Goal: Task Accomplishment & Management: Use online tool/utility

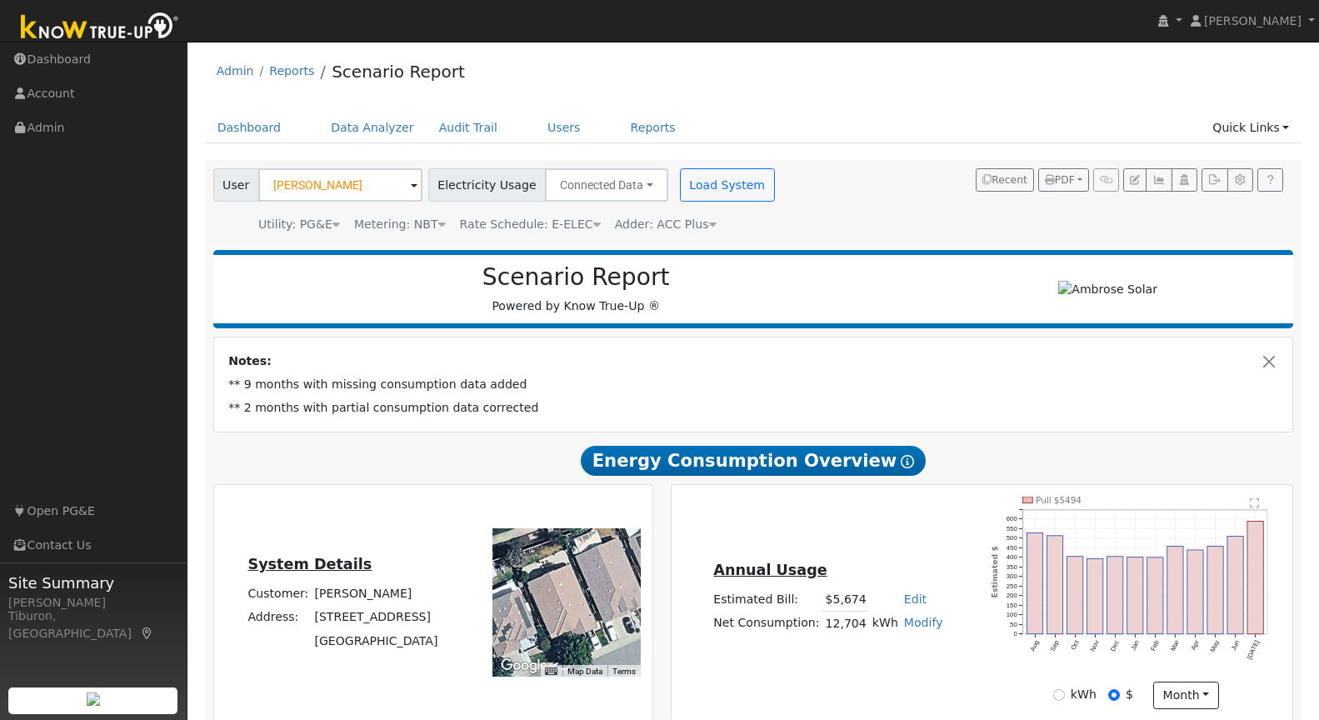
scroll to position [987, 0]
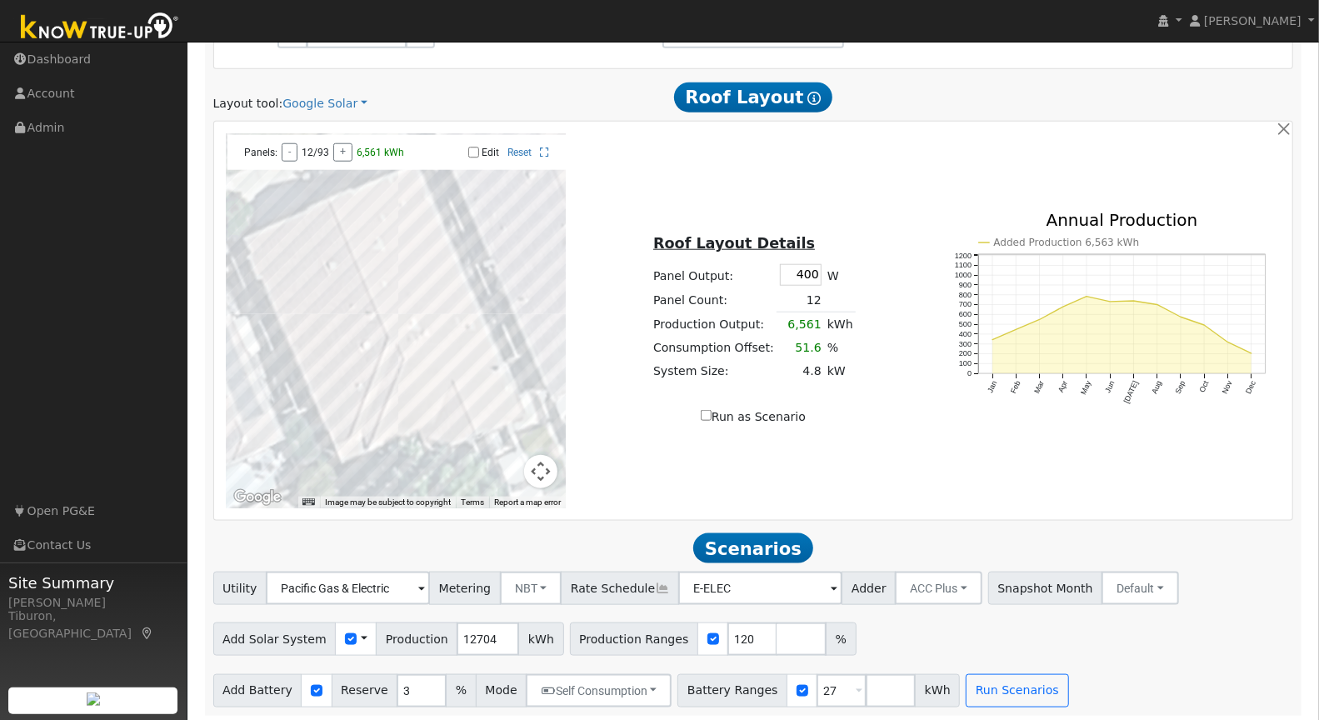
type input "120"
click at [777, 636] on input "number" at bounding box center [802, 638] width 50 height 33
type input "140"
click at [826, 634] on input "number" at bounding box center [851, 638] width 50 height 33
type input "150"
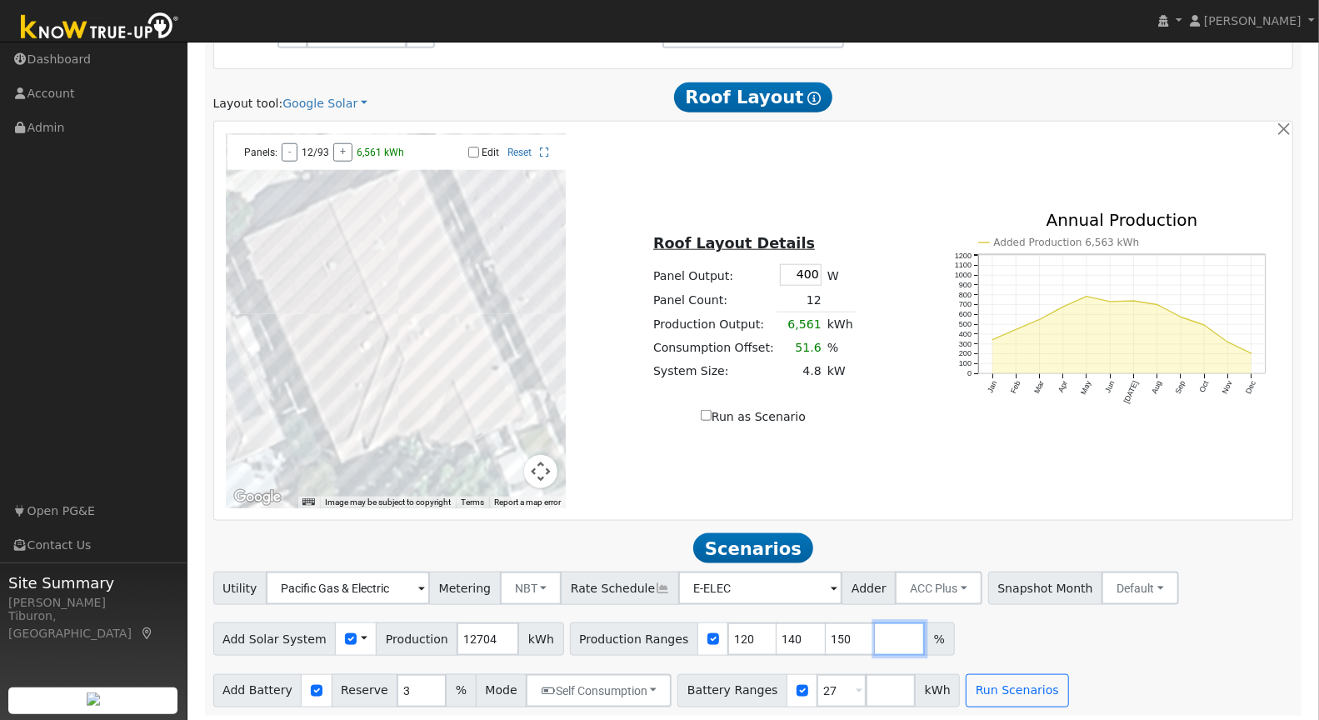
click at [875, 639] on input "number" at bounding box center [900, 638] width 50 height 33
type input "160"
click at [872, 685] on input "number" at bounding box center [891, 690] width 50 height 33
type input "13"
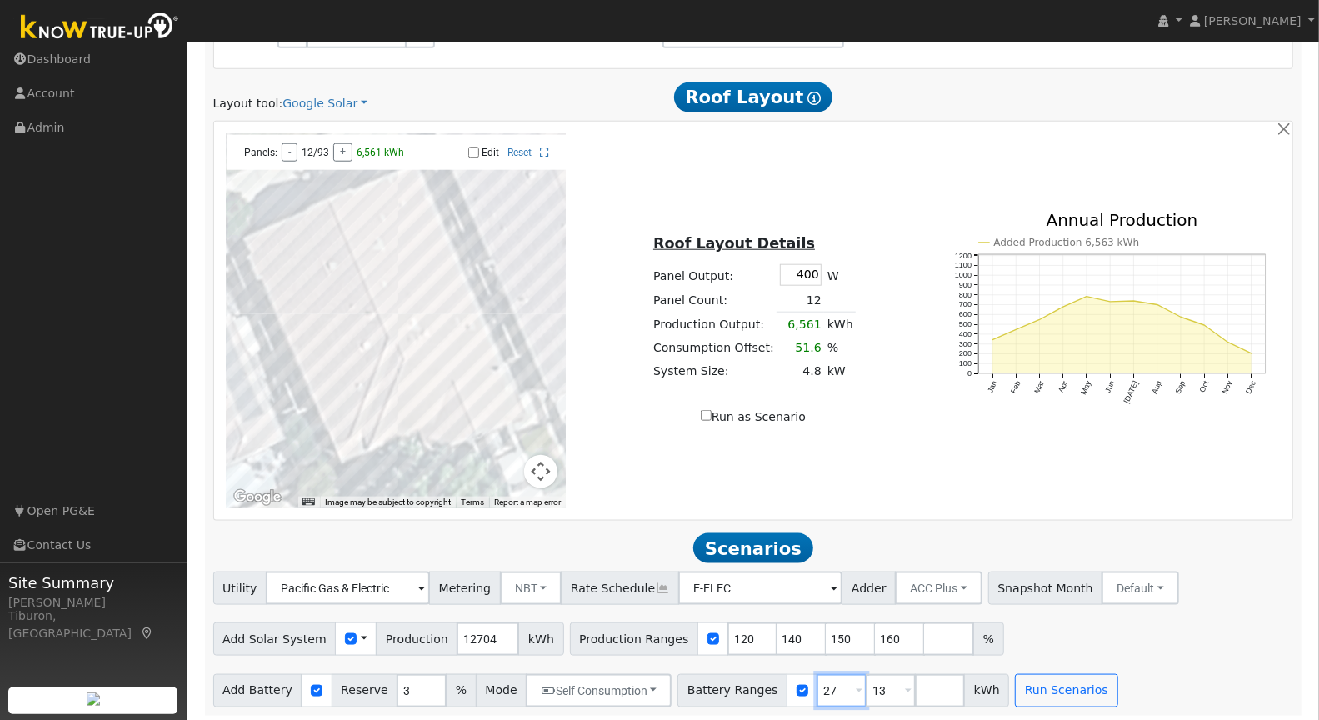
type input "27"
drag, startPoint x: 821, startPoint y: 686, endPoint x: 774, endPoint y: 684, distance: 46.7
click at [774, 684] on div "Battery Ranges 13 Overrides Reserve % Mode None None Self Consumption Peak Savi…" at bounding box center [843, 690] width 332 height 33
type input "16"
drag, startPoint x: 867, startPoint y: 687, endPoint x: 840, endPoint y: 687, distance: 27.5
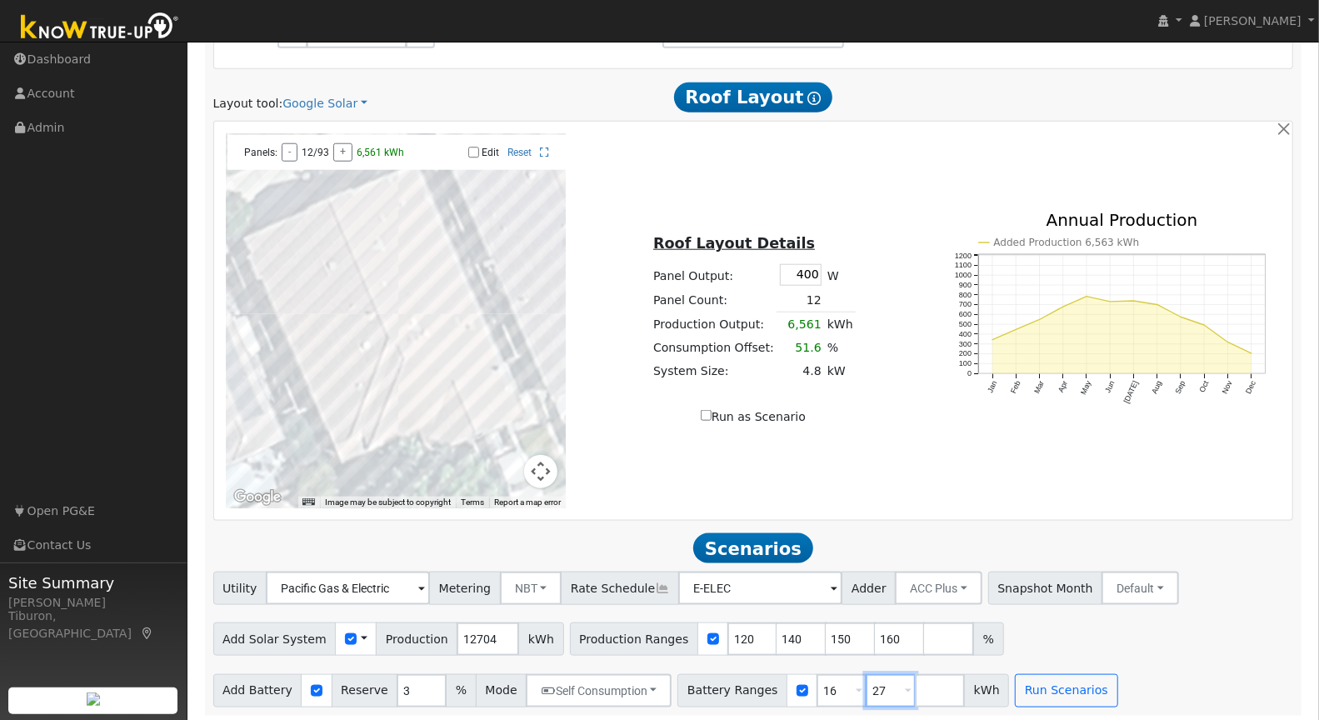
click at [840, 687] on div "Battery Ranges 16 Overrides Reserve % Mode None None Self Consumption Peak Savi…" at bounding box center [843, 690] width 332 height 33
type input "15"
type input "16"
click at [915, 687] on input "number" at bounding box center [940, 690] width 50 height 33
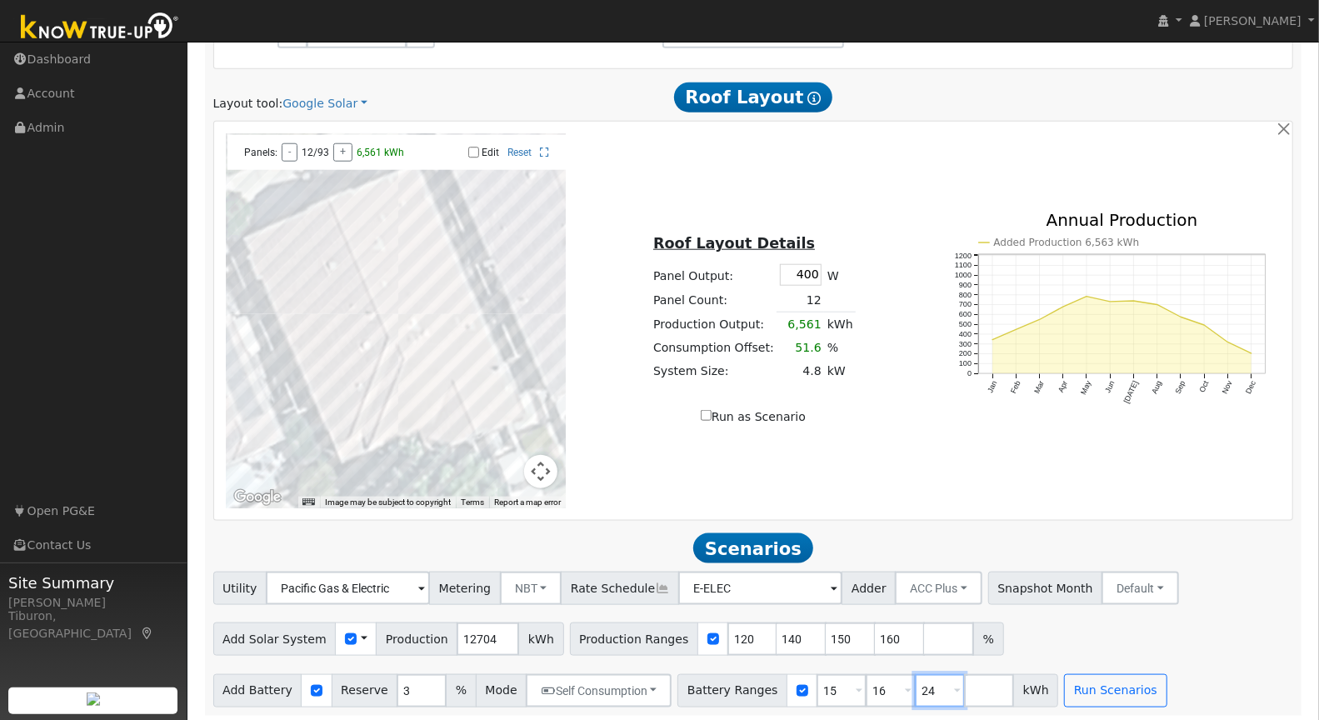
type input "24"
click at [964, 687] on input "number" at bounding box center [989, 690] width 50 height 33
type input "13.5"
type input "15"
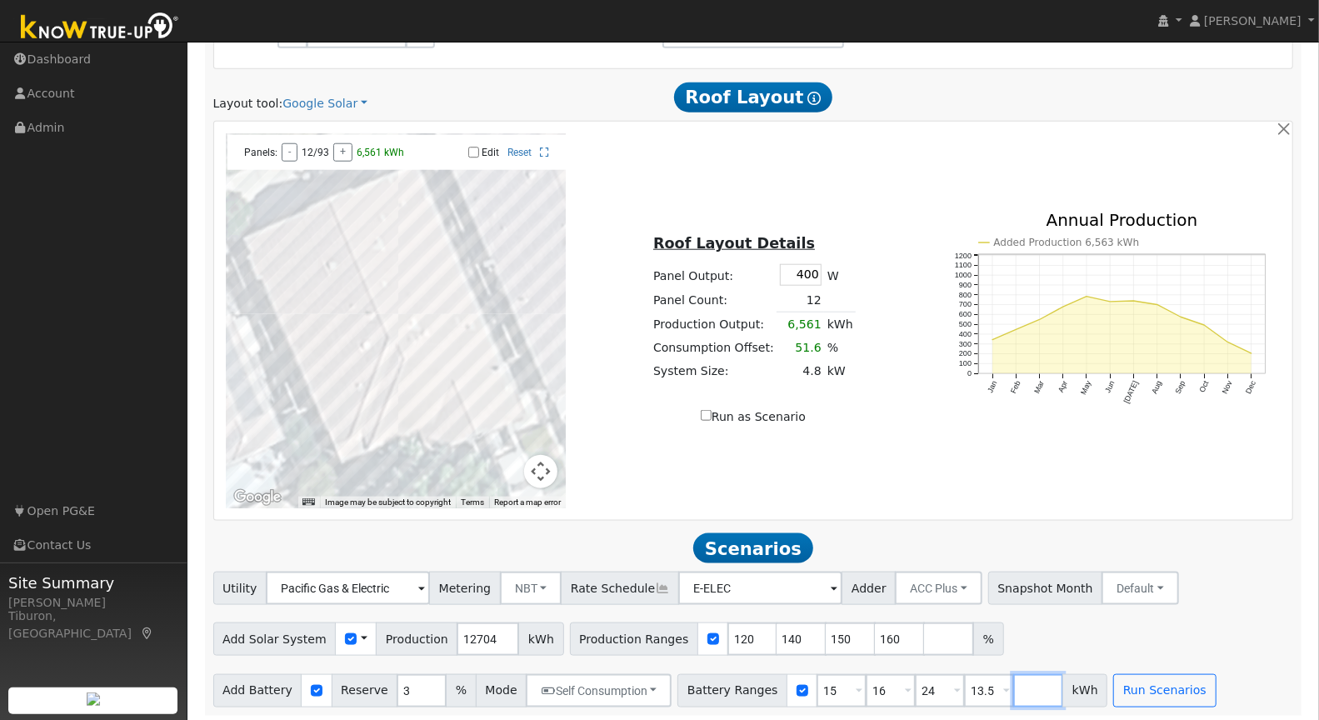
type input "16"
type input "24"
click at [1013, 690] on input "number" at bounding box center [1038, 690] width 50 height 33
type input "27"
click at [1128, 685] on button "Run Scenarios" at bounding box center [1164, 690] width 102 height 33
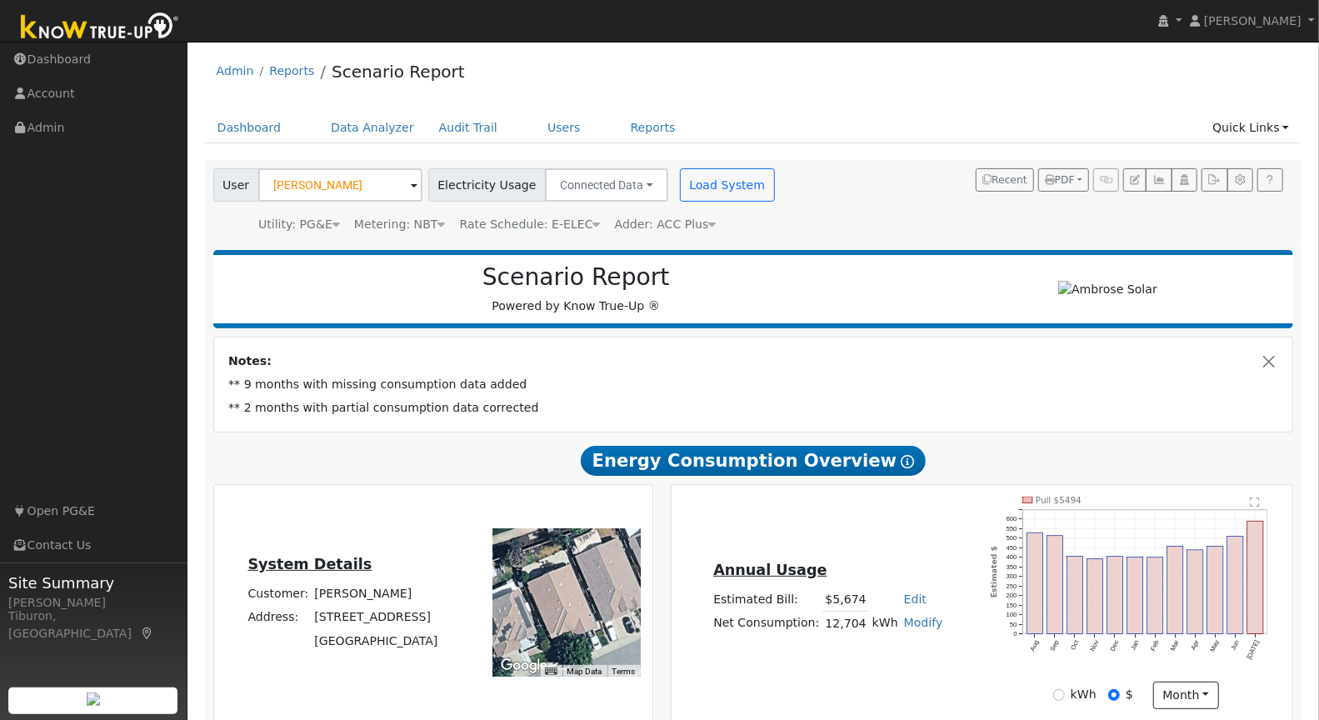
scroll to position [0, 0]
click at [338, 180] on input "[PERSON_NAME]" at bounding box center [340, 184] width 164 height 33
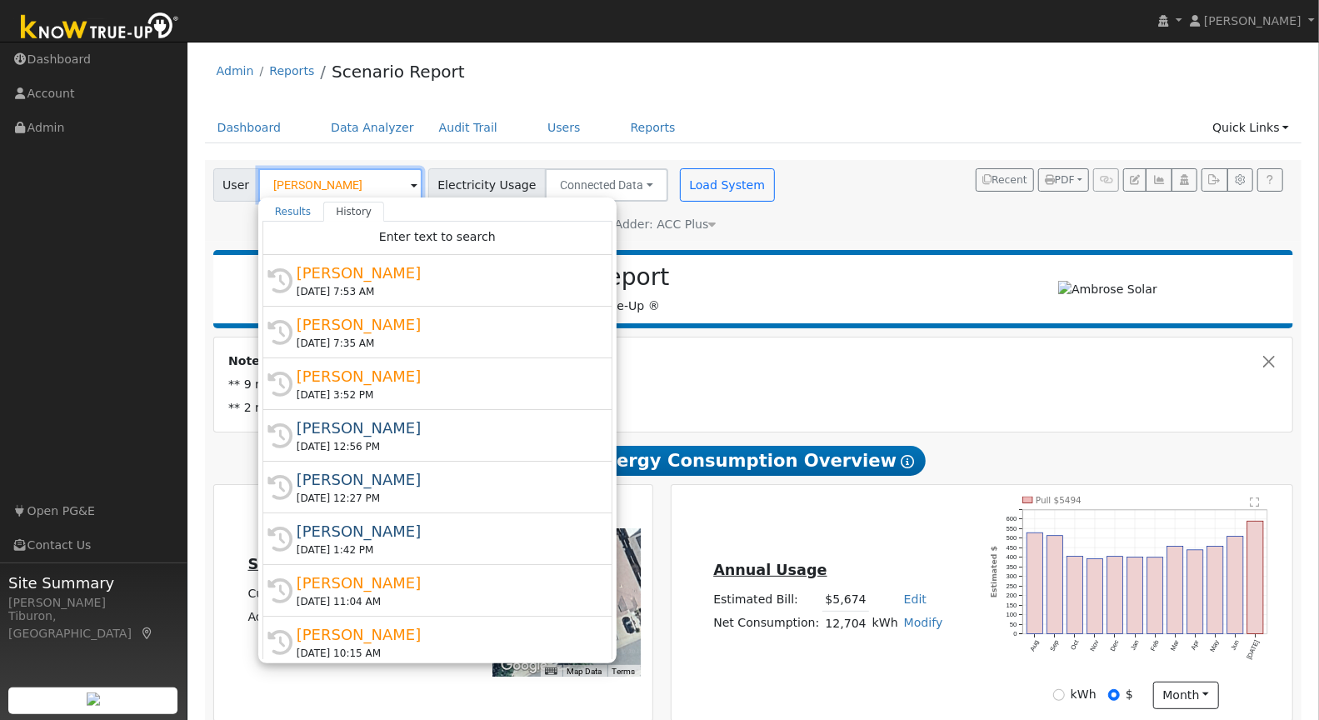
click at [337, 187] on input "[PERSON_NAME]" at bounding box center [340, 184] width 164 height 33
click at [333, 183] on input "[PERSON_NAME]" at bounding box center [340, 184] width 164 height 33
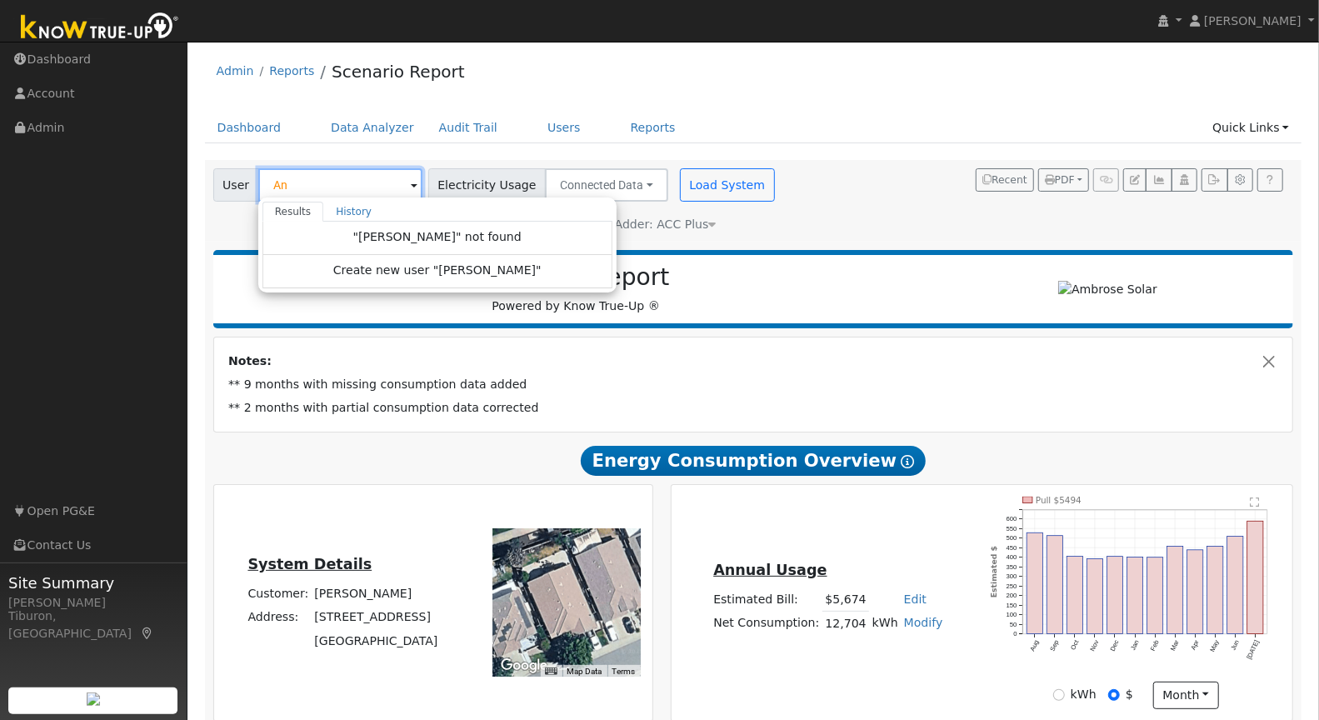
type input "A"
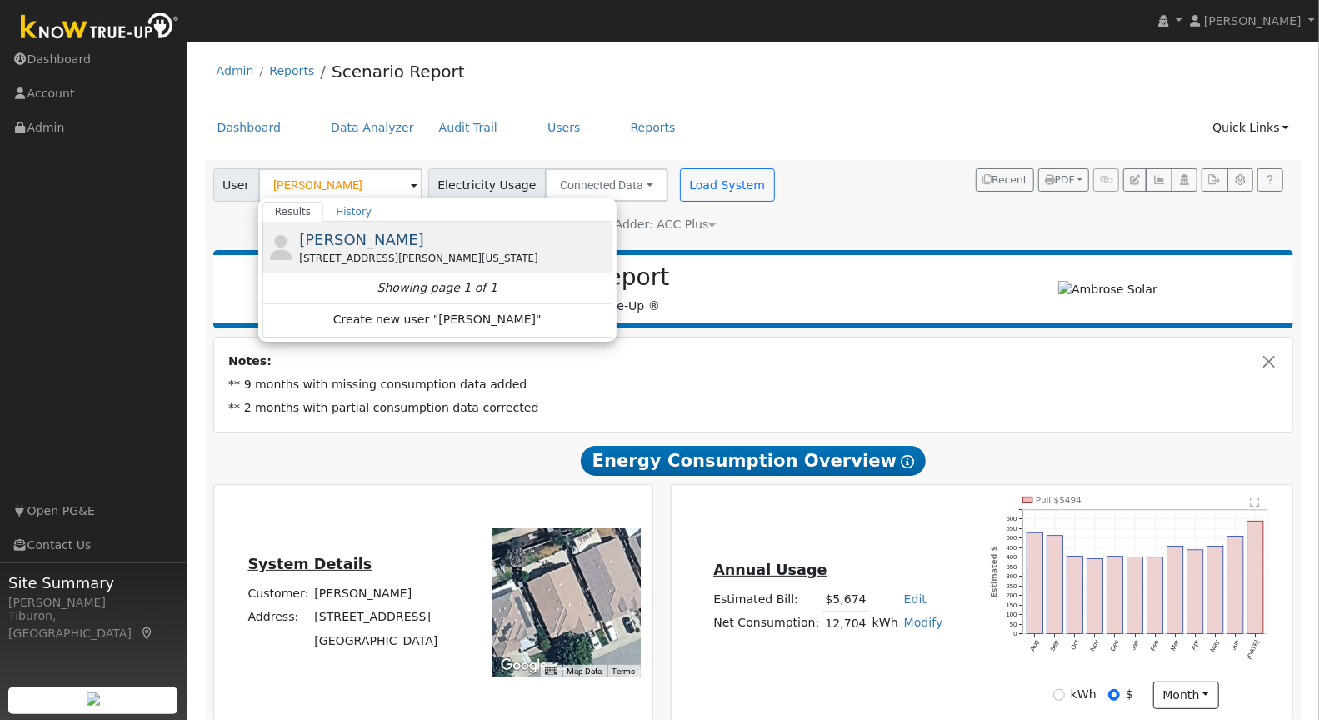
click at [374, 256] on div "[STREET_ADDRESS][PERSON_NAME][US_STATE]" at bounding box center [453, 258] width 309 height 15
type input "[PERSON_NAME]"
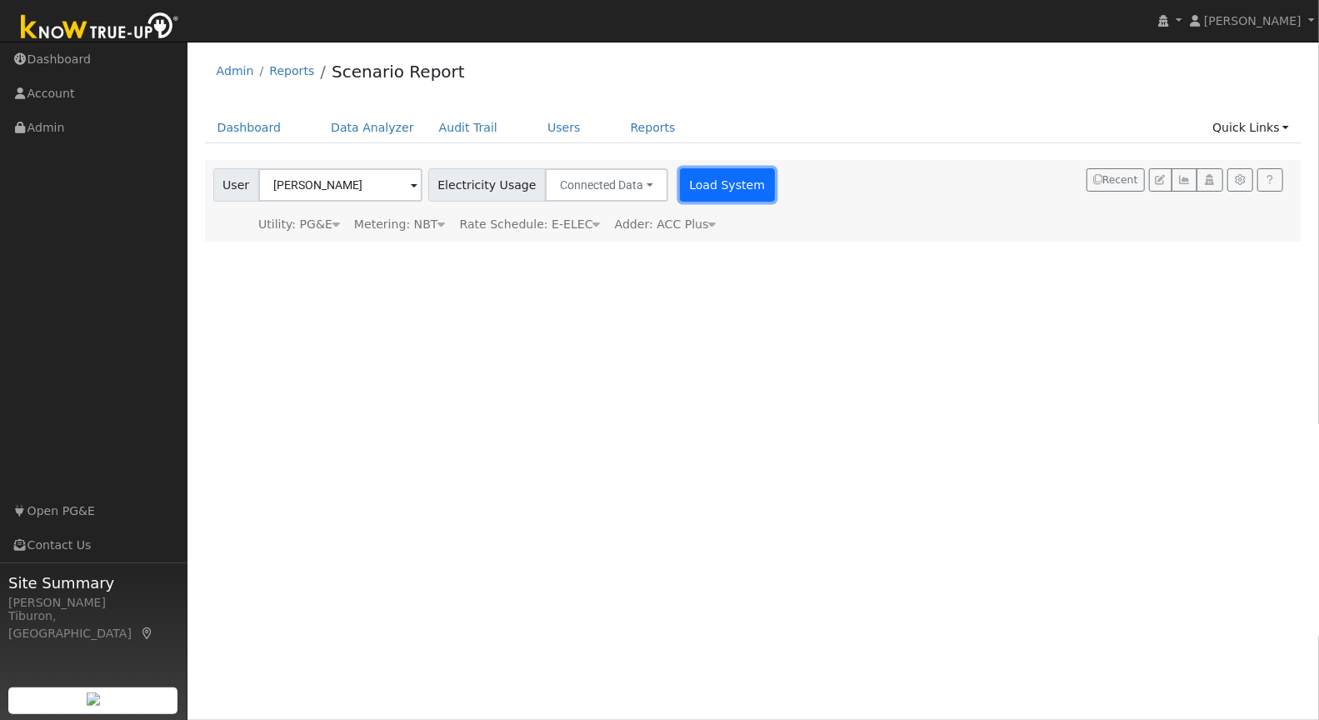
click at [691, 187] on button "Load System" at bounding box center [727, 184] width 95 height 33
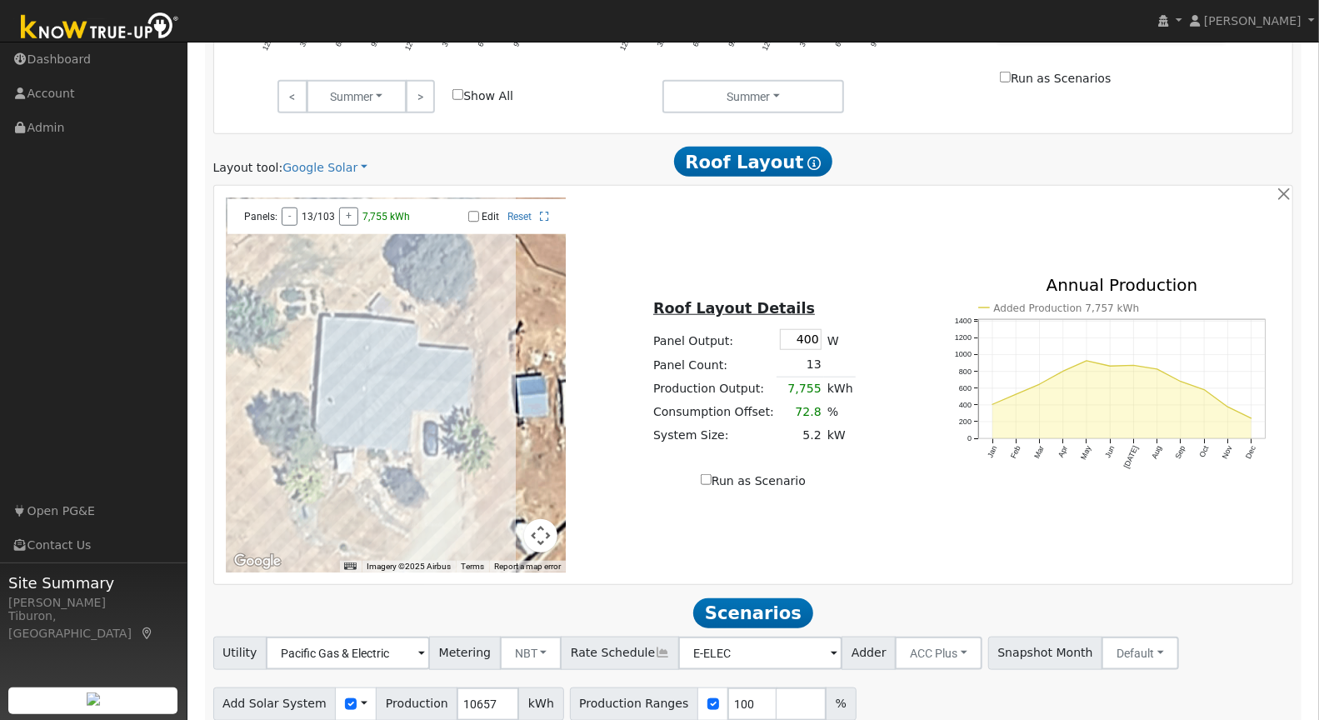
scroll to position [884, 0]
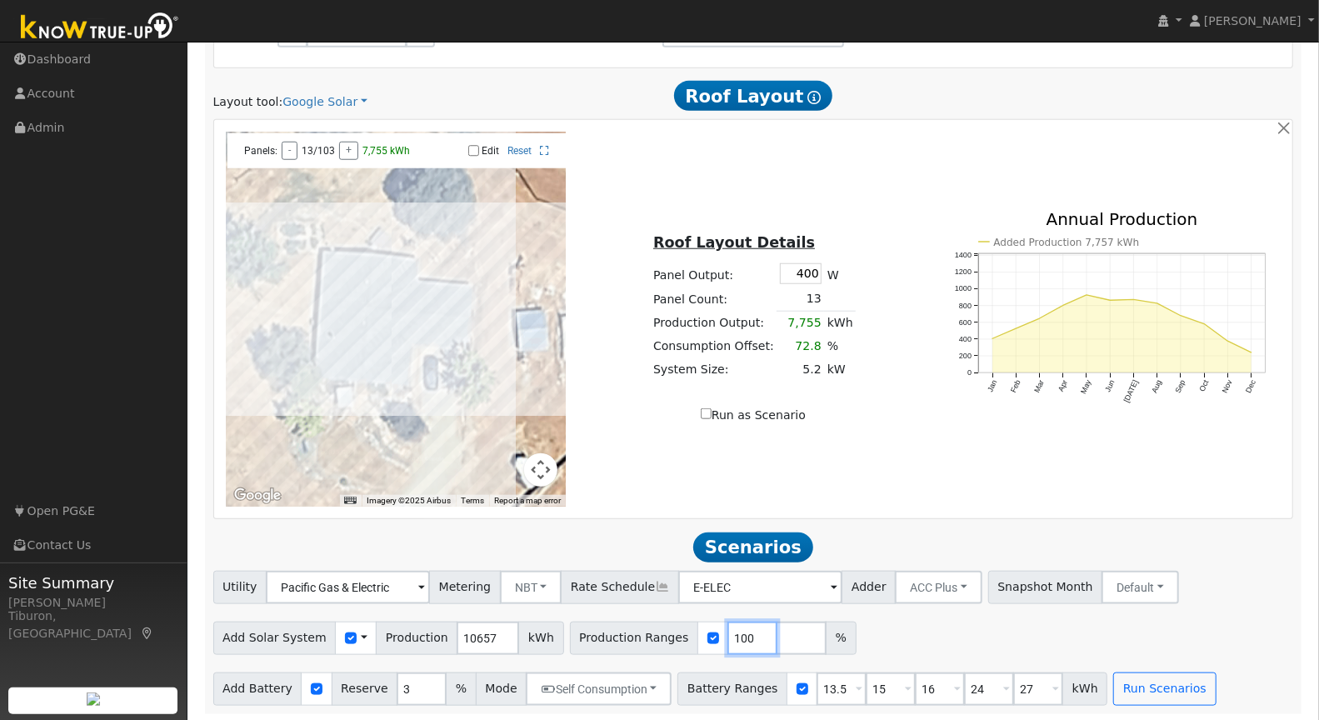
drag, startPoint x: 732, startPoint y: 635, endPoint x: 684, endPoint y: 637, distance: 48.4
click at [684, 637] on div "Production Ranges 100 %" at bounding box center [713, 638] width 287 height 33
type input "125"
click at [777, 635] on input "number" at bounding box center [802, 638] width 50 height 33
type input "135"
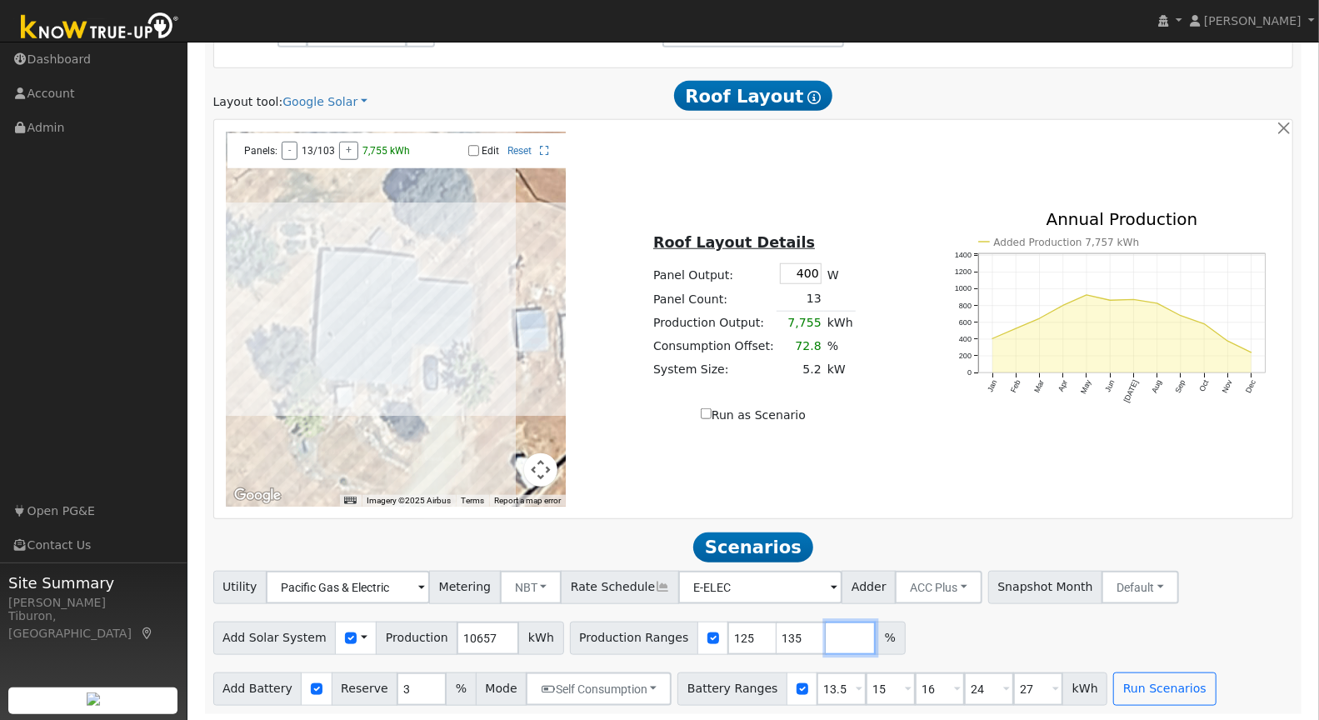
click at [826, 638] on input "number" at bounding box center [851, 638] width 50 height 33
type input "145"
click at [875, 637] on input "number" at bounding box center [900, 638] width 50 height 33
type input "155"
click at [924, 632] on input "number" at bounding box center [949, 638] width 50 height 33
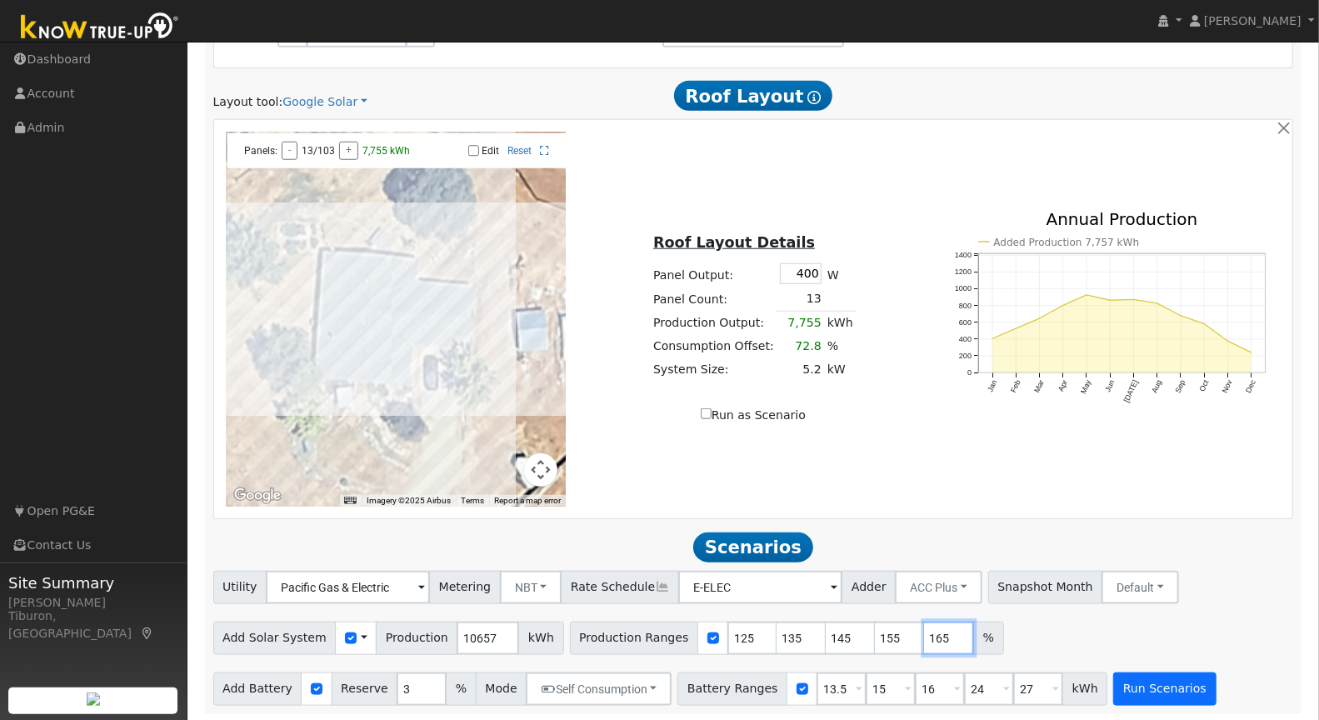
type input "165"
click at [1124, 685] on button "Run Scenarios" at bounding box center [1164, 688] width 102 height 33
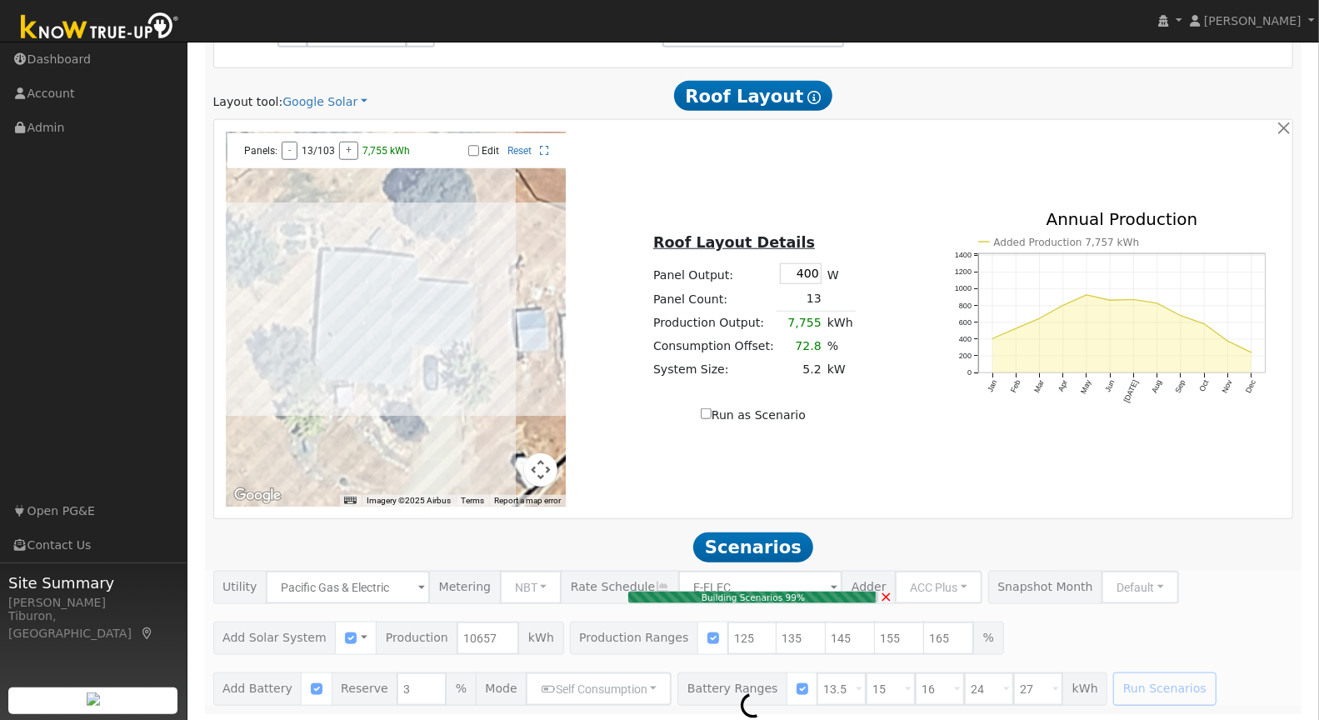
type input "$33,570"
type input "$18,000"
type input "$15,471"
type input "9.6"
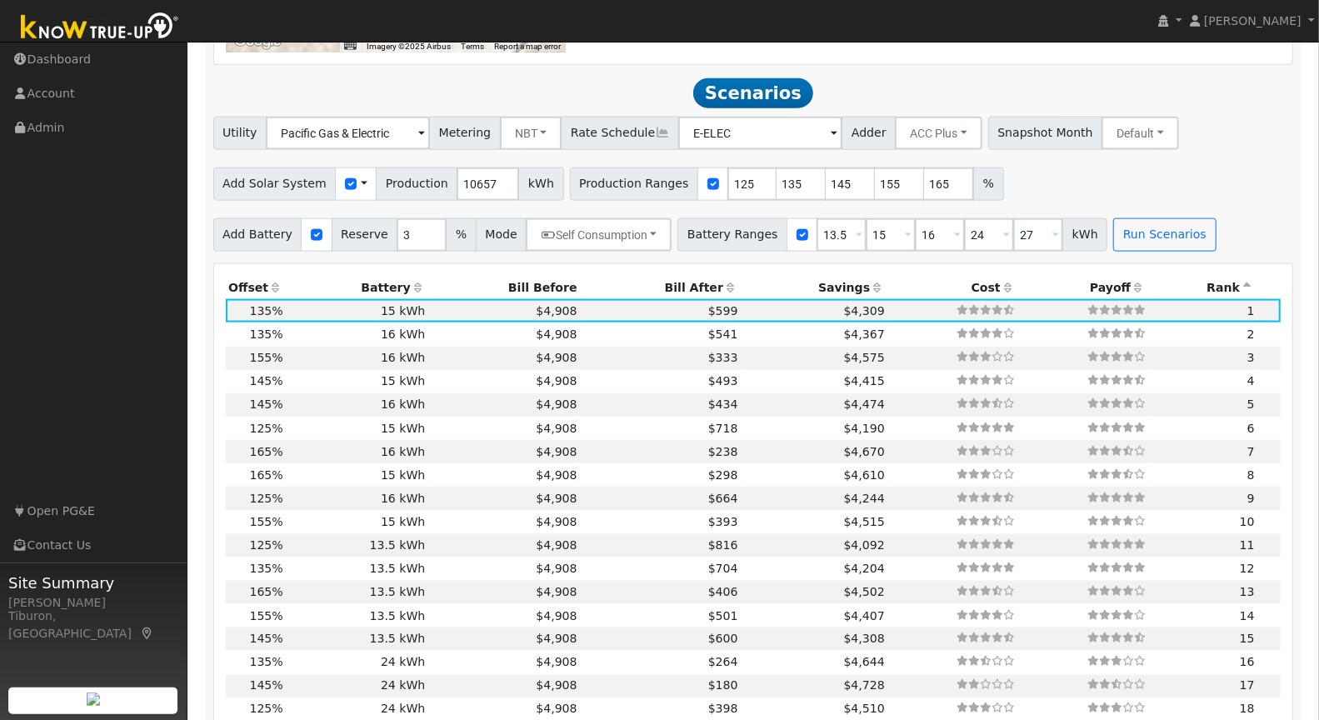
scroll to position [1362, 0]
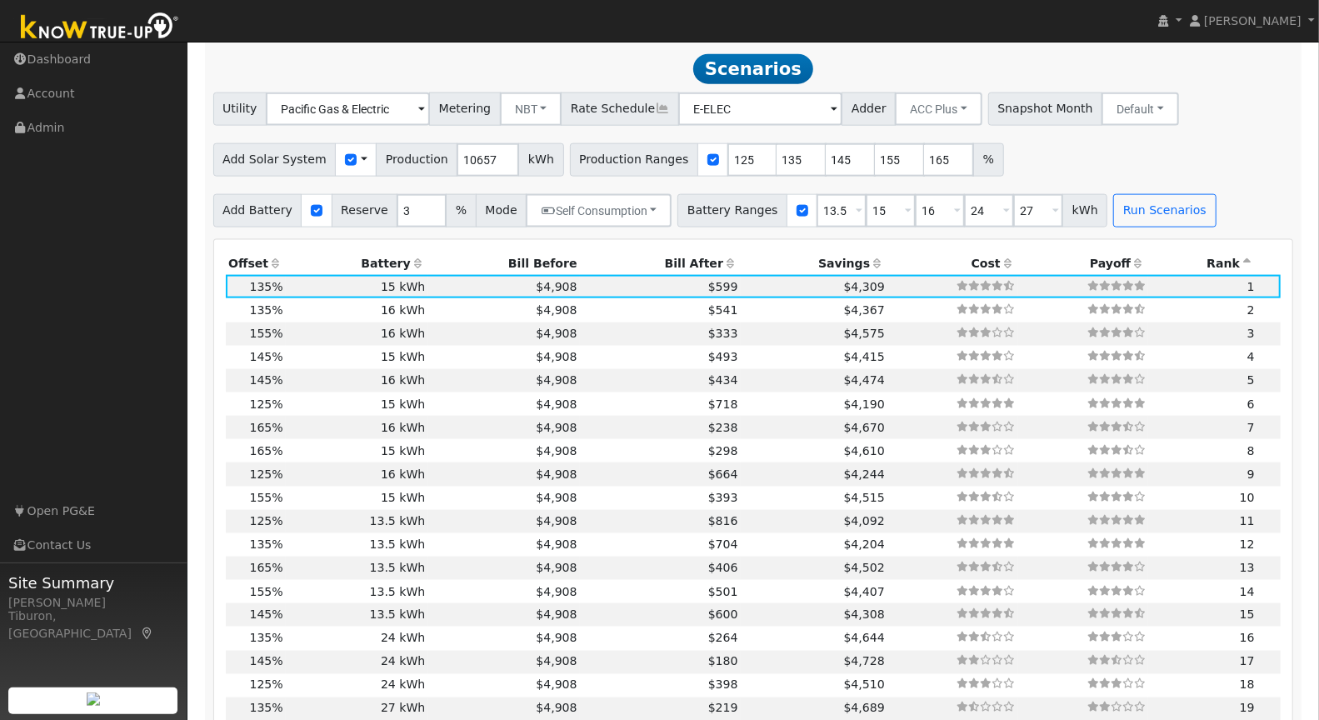
click at [672, 261] on th "Bill After" at bounding box center [660, 263] width 161 height 23
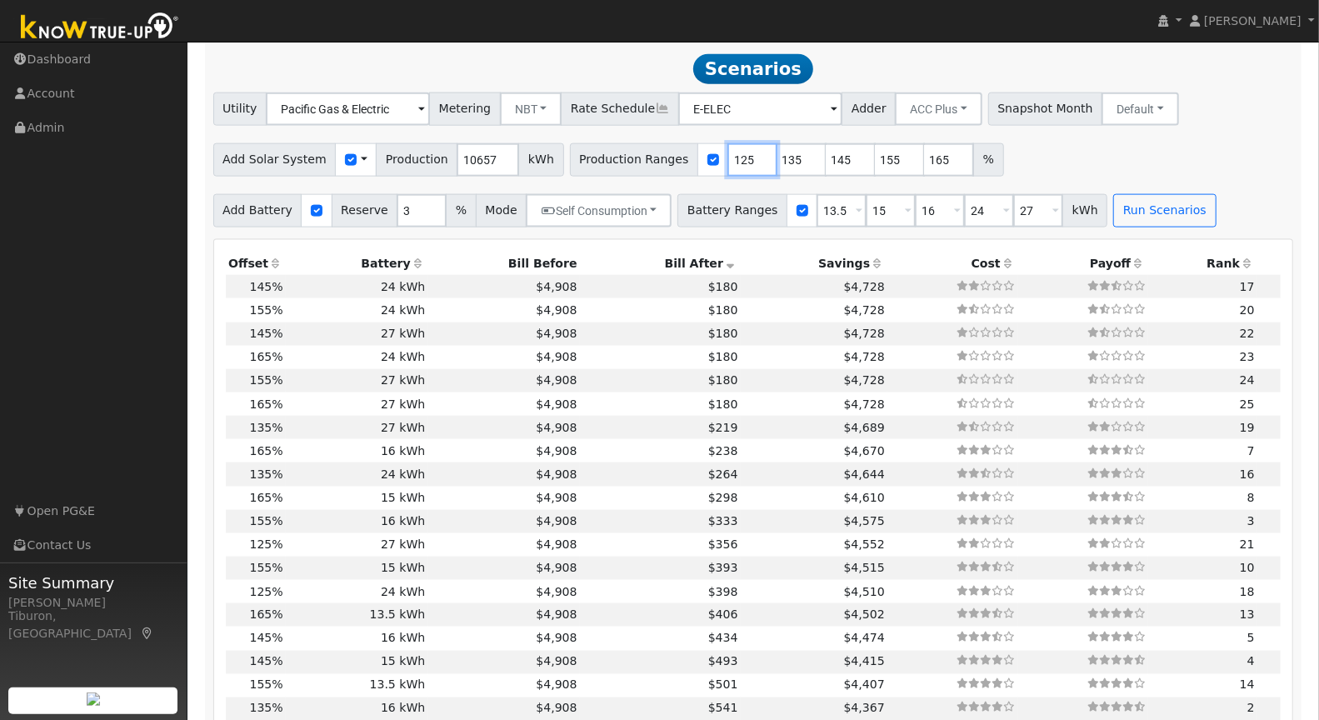
drag, startPoint x: 730, startPoint y: 154, endPoint x: 702, endPoint y: 157, distance: 27.7
click at [727, 157] on input "125" at bounding box center [752, 159] width 50 height 33
type input "135"
drag, startPoint x: 777, startPoint y: 160, endPoint x: 742, endPoint y: 161, distance: 34.2
click at [748, 160] on div "Production Ranges 135 140 145 155 165 %" at bounding box center [787, 159] width 434 height 33
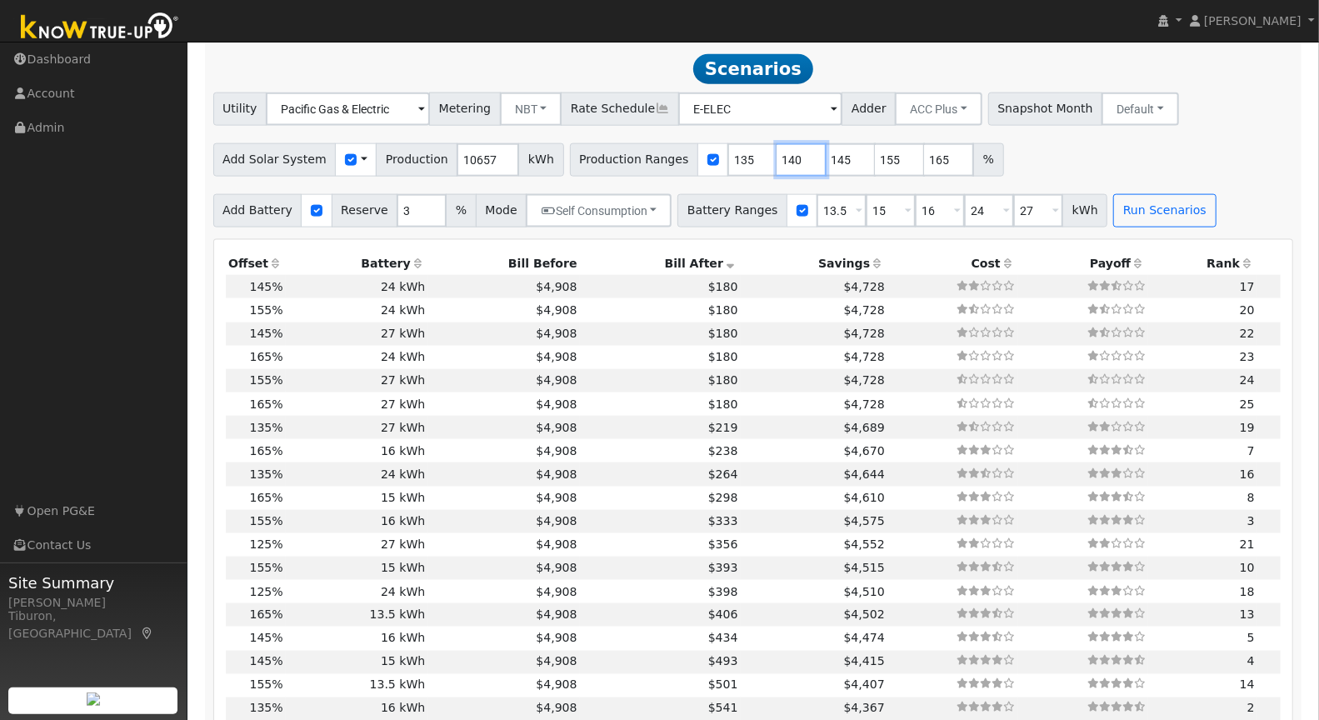
type input "145"
type input "155"
type input "165"
type input "145"
drag, startPoint x: 877, startPoint y: 161, endPoint x: 843, endPoint y: 156, distance: 33.7
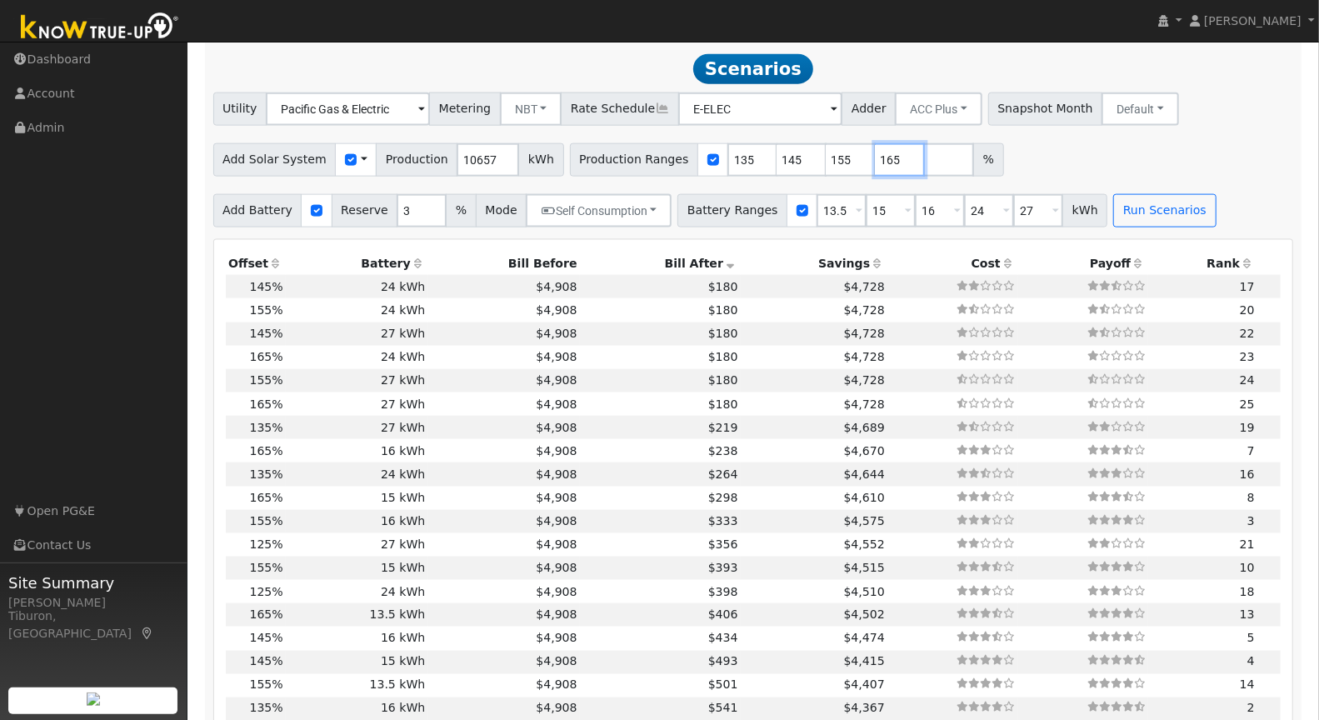
click at [843, 156] on div "Production Ranges 135 145 155 165 %" at bounding box center [787, 159] width 434 height 33
click at [1124, 207] on button "Run Scenarios" at bounding box center [1164, 210] width 102 height 33
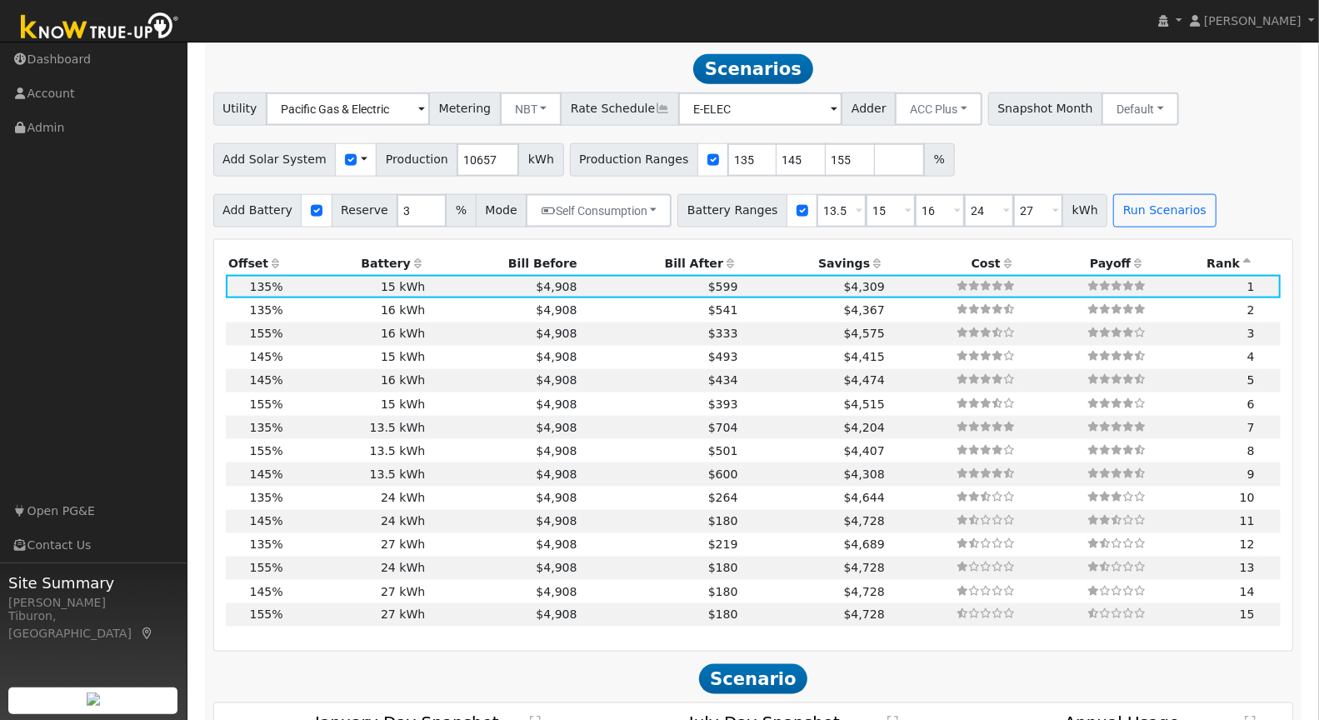
click at [684, 255] on th "Bill After" at bounding box center [660, 263] width 161 height 23
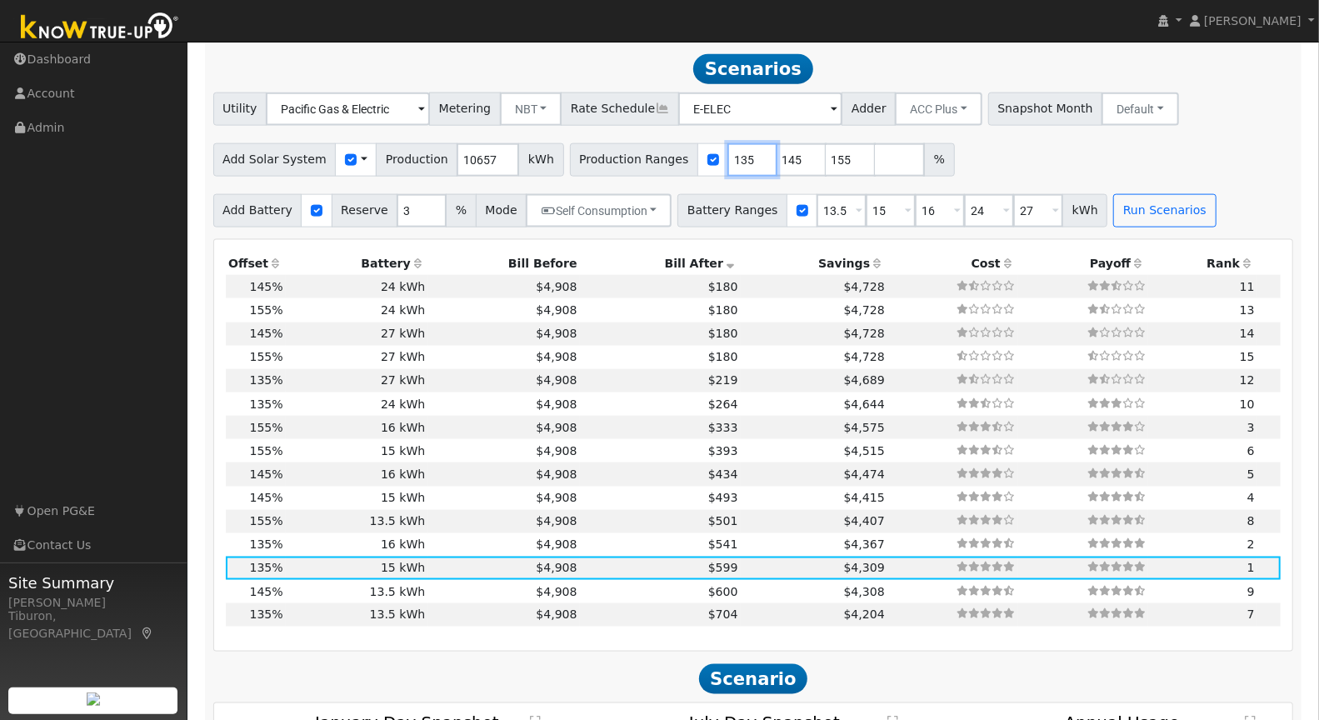
drag, startPoint x: 730, startPoint y: 160, endPoint x: 697, endPoint y: 161, distance: 32.5
click at [697, 161] on div "Production Ranges 135 145 155 %" at bounding box center [762, 159] width 385 height 33
type input "140"
click at [1143, 211] on button "Run Scenarios" at bounding box center [1164, 210] width 102 height 33
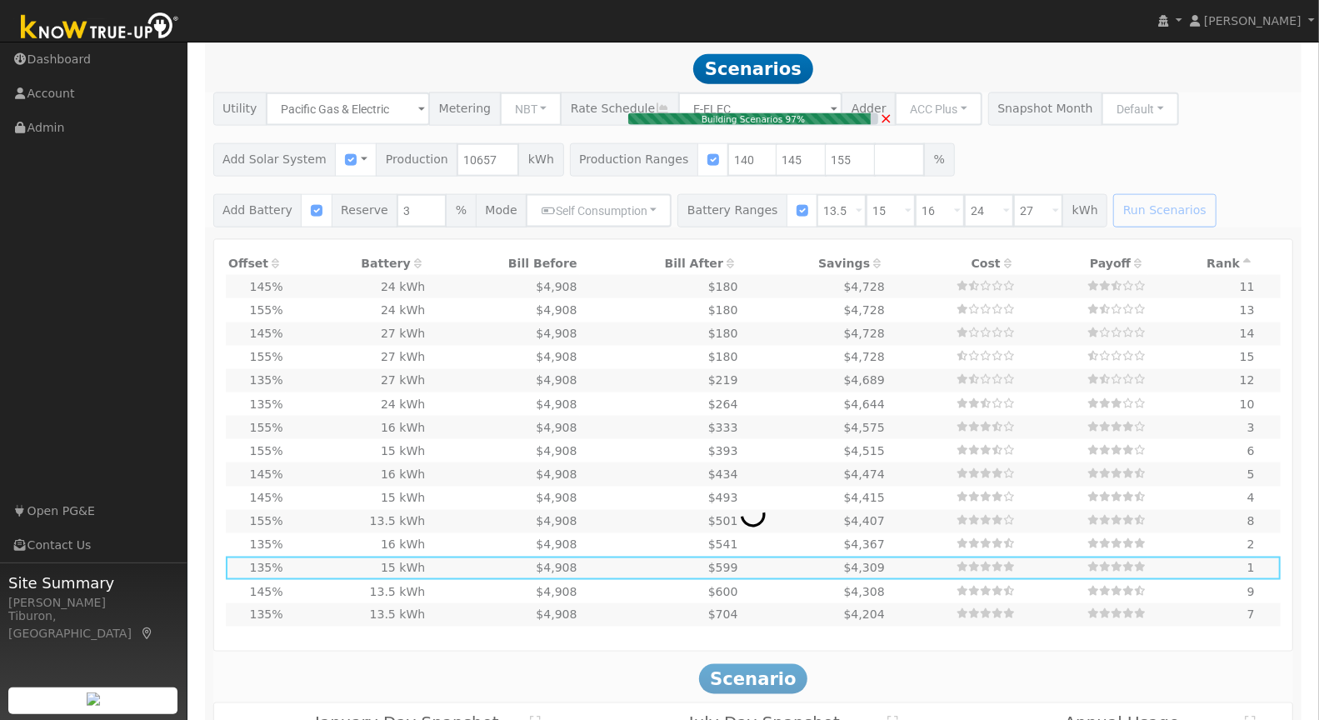
type input "$38,542"
type input "$19,200"
type input "$17,323"
type input "11.0"
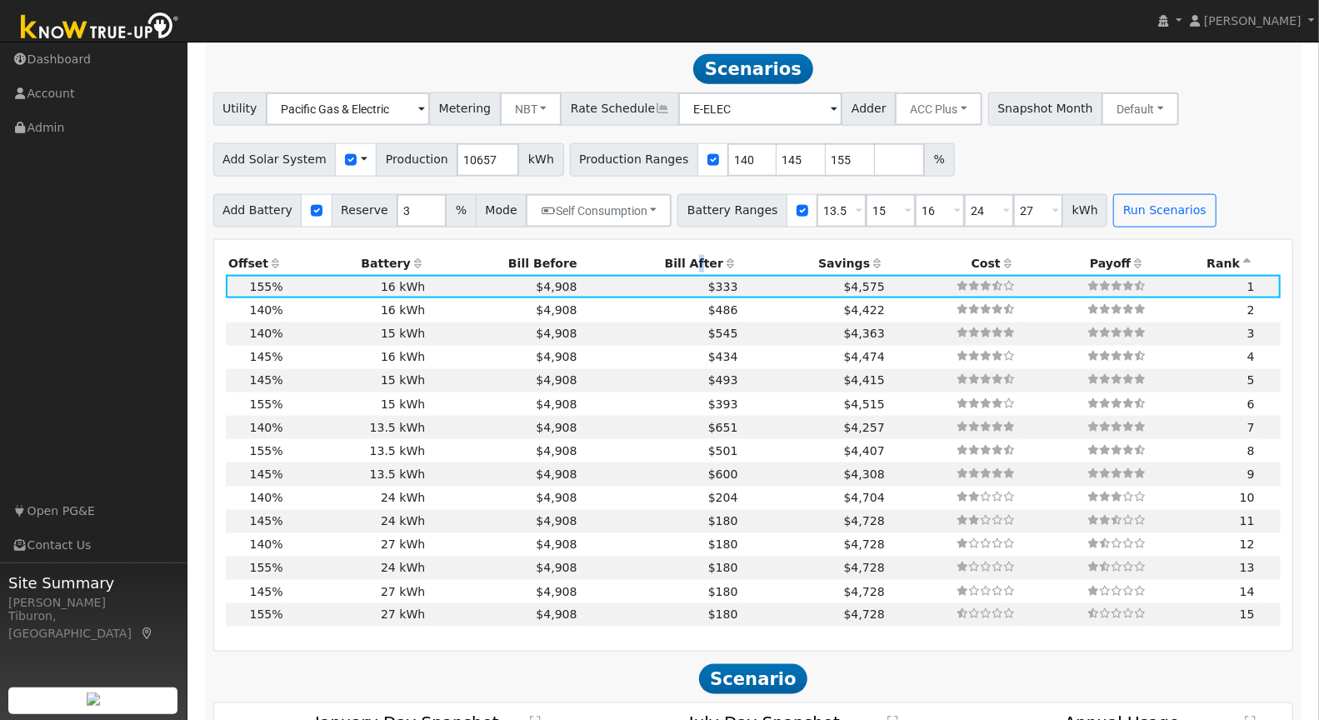
click at [677, 258] on th "Bill After" at bounding box center [660, 263] width 161 height 23
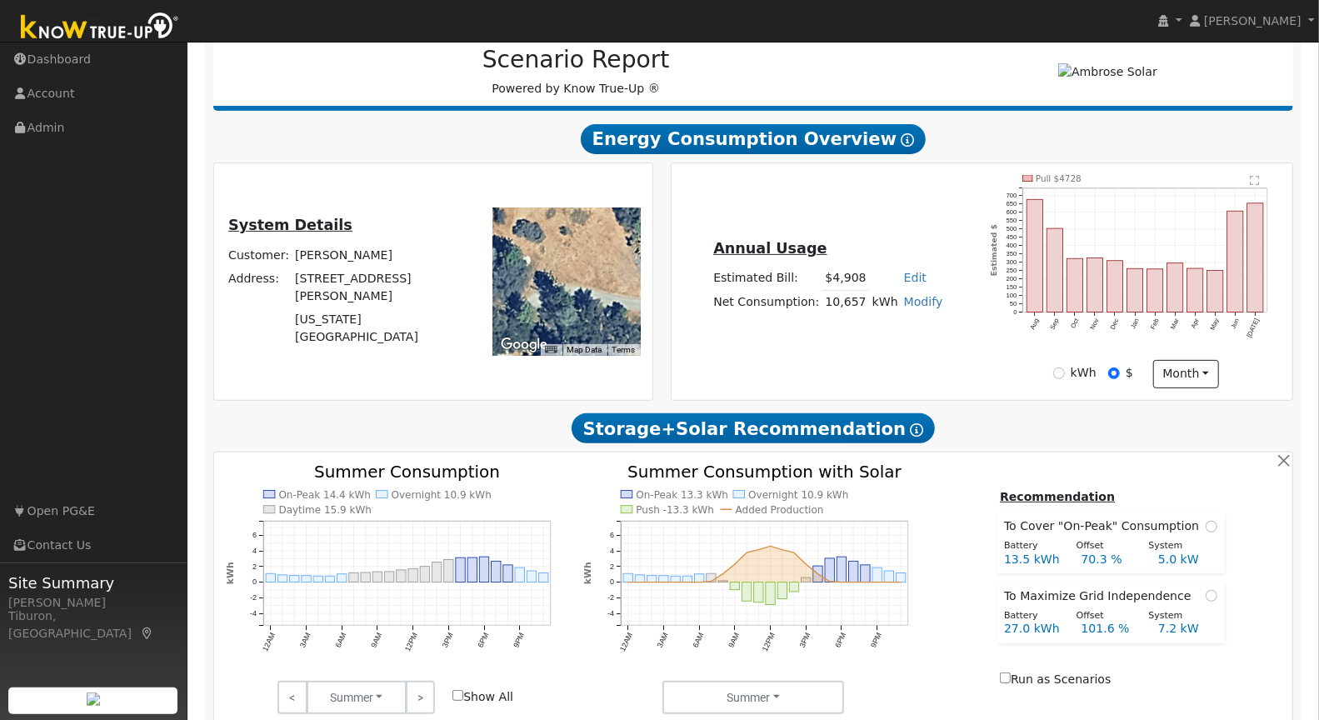
scroll to position [0, 0]
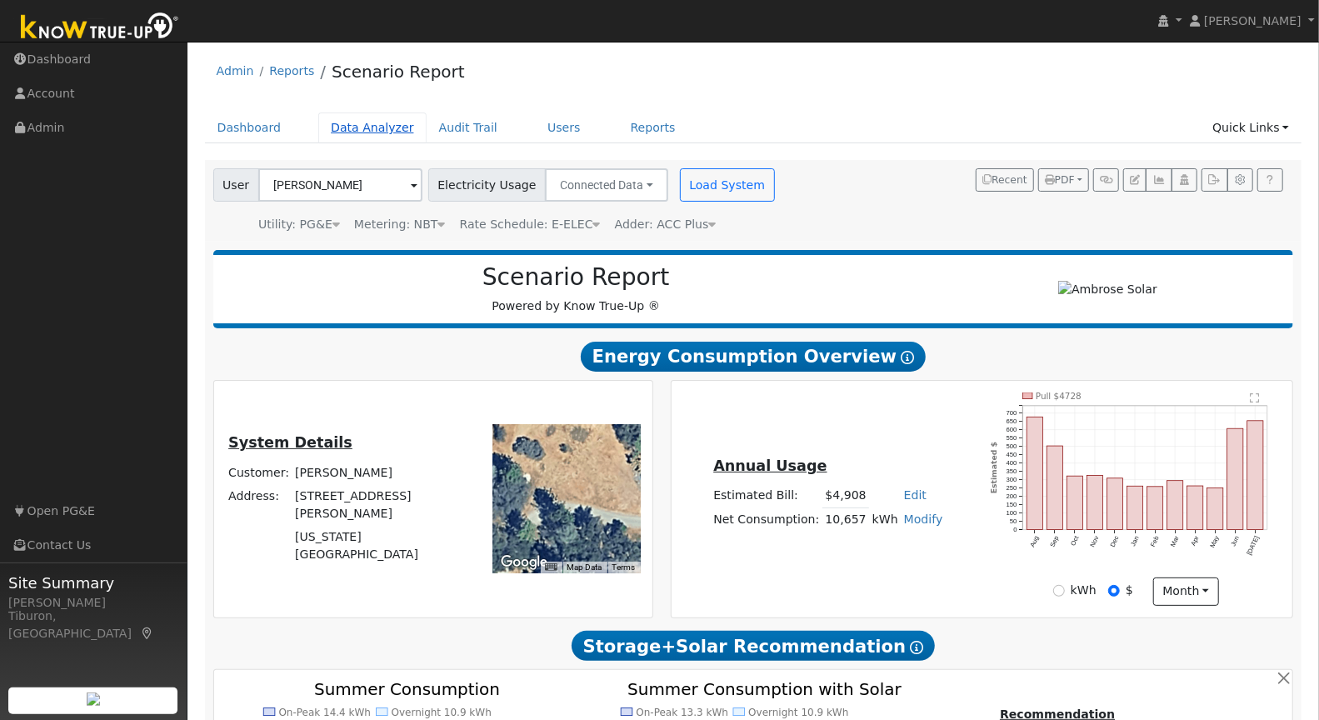
click at [337, 127] on link "Data Analyzer" at bounding box center [372, 127] width 108 height 31
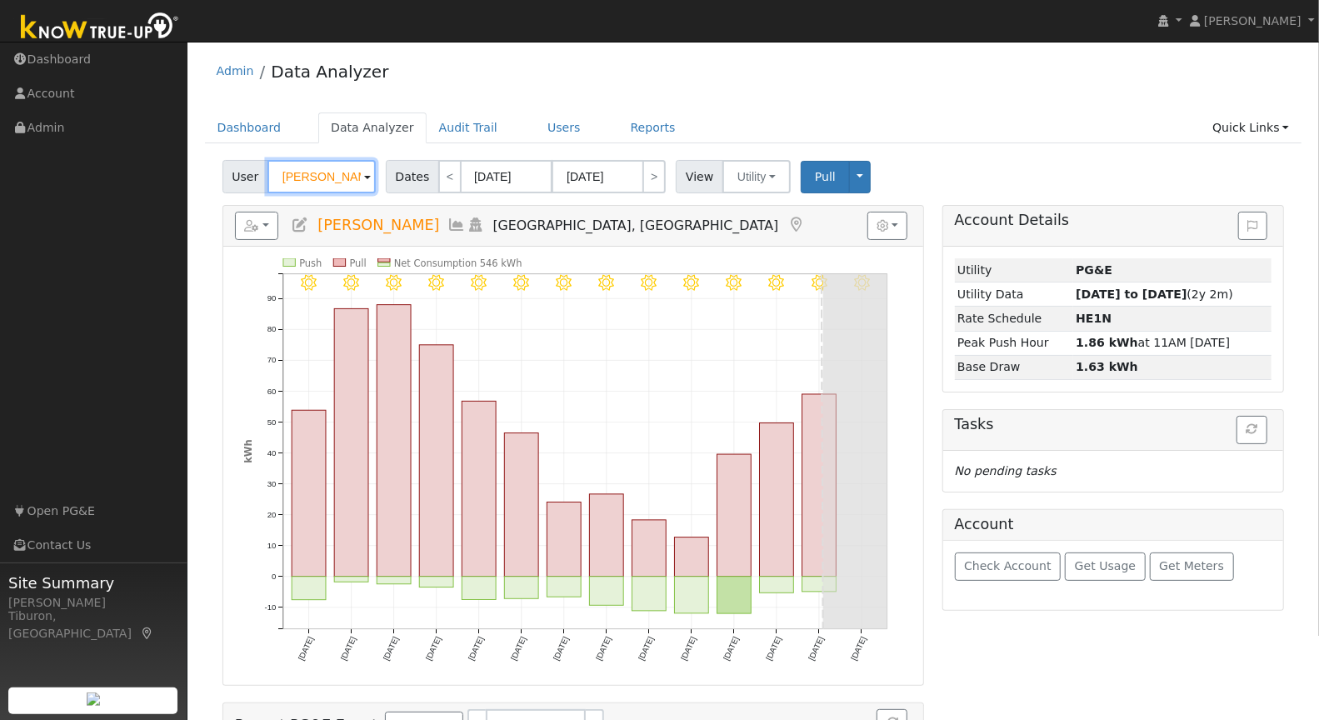
click at [317, 174] on input "[PERSON_NAME]" at bounding box center [321, 176] width 108 height 33
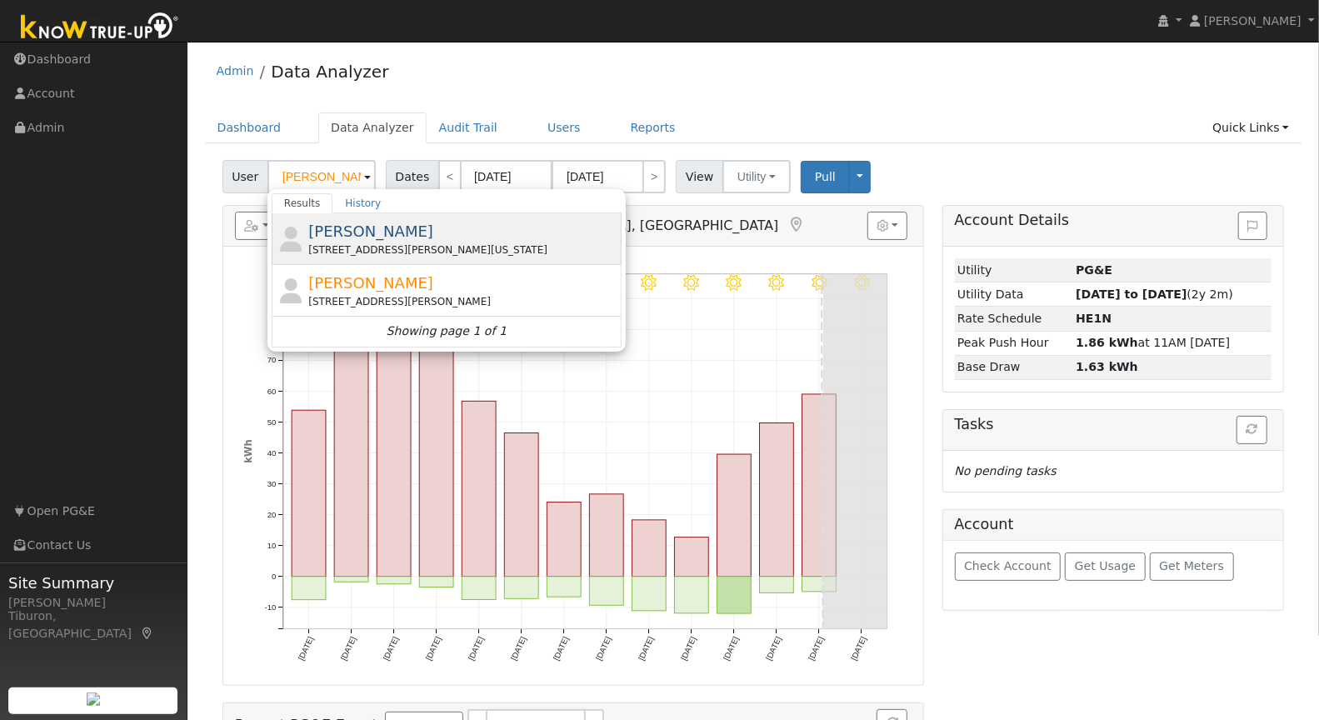
click at [377, 232] on span "[PERSON_NAME]" at bounding box center [370, 230] width 125 height 17
type input "[PERSON_NAME]"
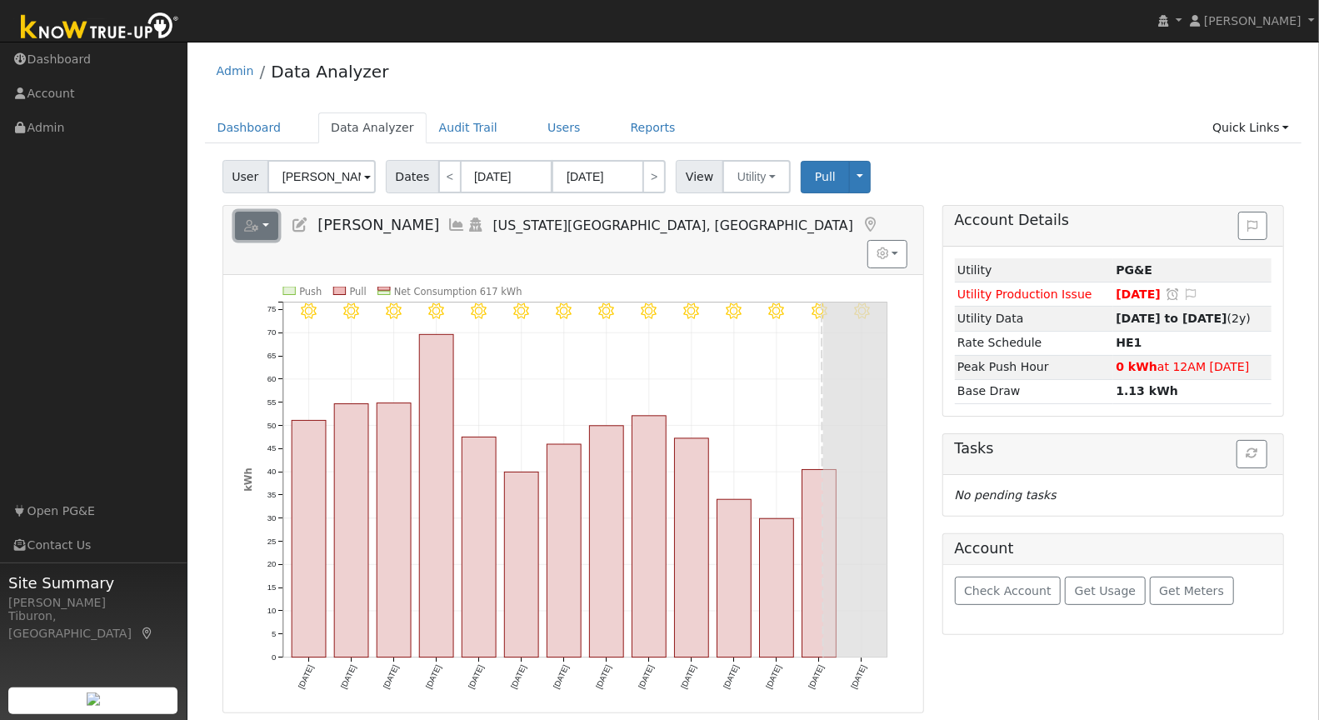
click at [248, 222] on icon "button" at bounding box center [251, 226] width 15 height 12
click at [680, 197] on div "User James Myers Account Default Account Default Account 12101 Jones Bar Road, …" at bounding box center [753, 534] width 1097 height 760
click at [502, 179] on input "08/08/2025" at bounding box center [507, 176] width 92 height 33
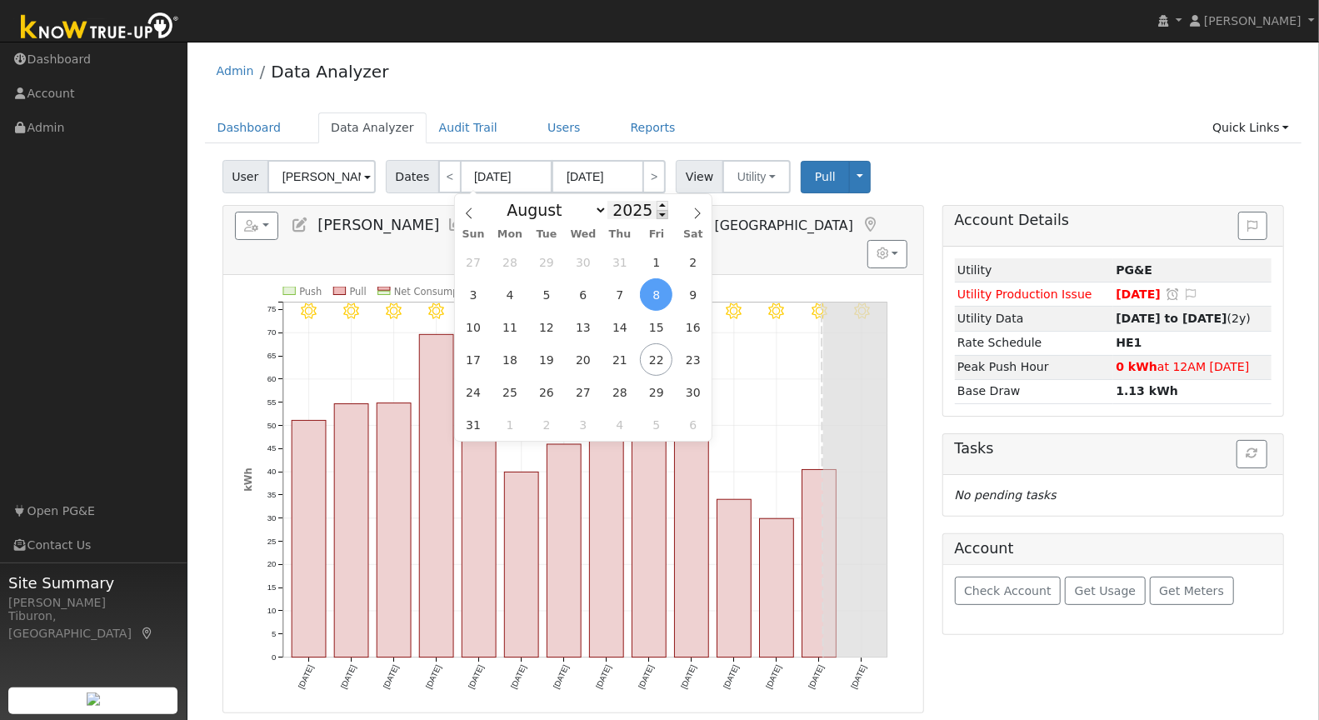
click at [657, 214] on span at bounding box center [663, 214] width 12 height 9
type input "2024"
click at [620, 255] on span "1" at bounding box center [619, 262] width 32 height 32
type input "08/01/2024"
type input "08/31/2024"
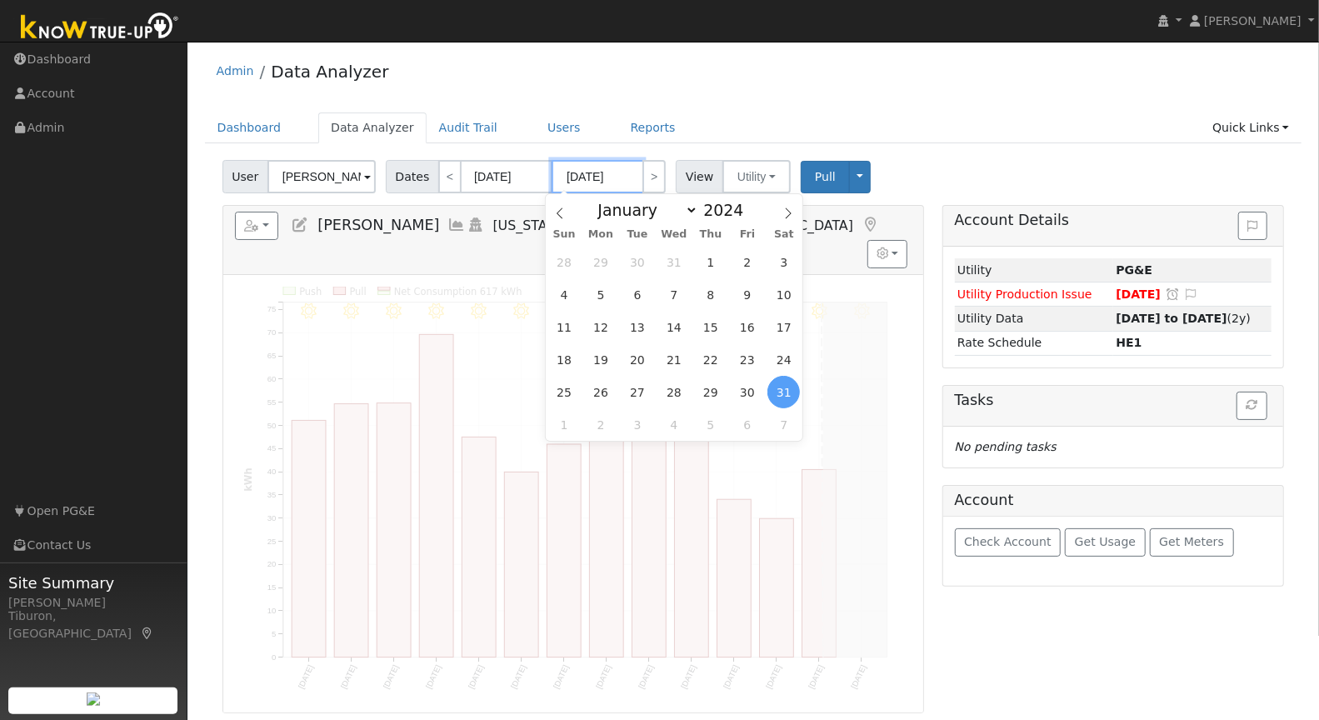
click at [612, 178] on input "08/31/2024" at bounding box center [598, 176] width 92 height 33
click at [751, 203] on span at bounding box center [753, 205] width 12 height 9
type input "2025"
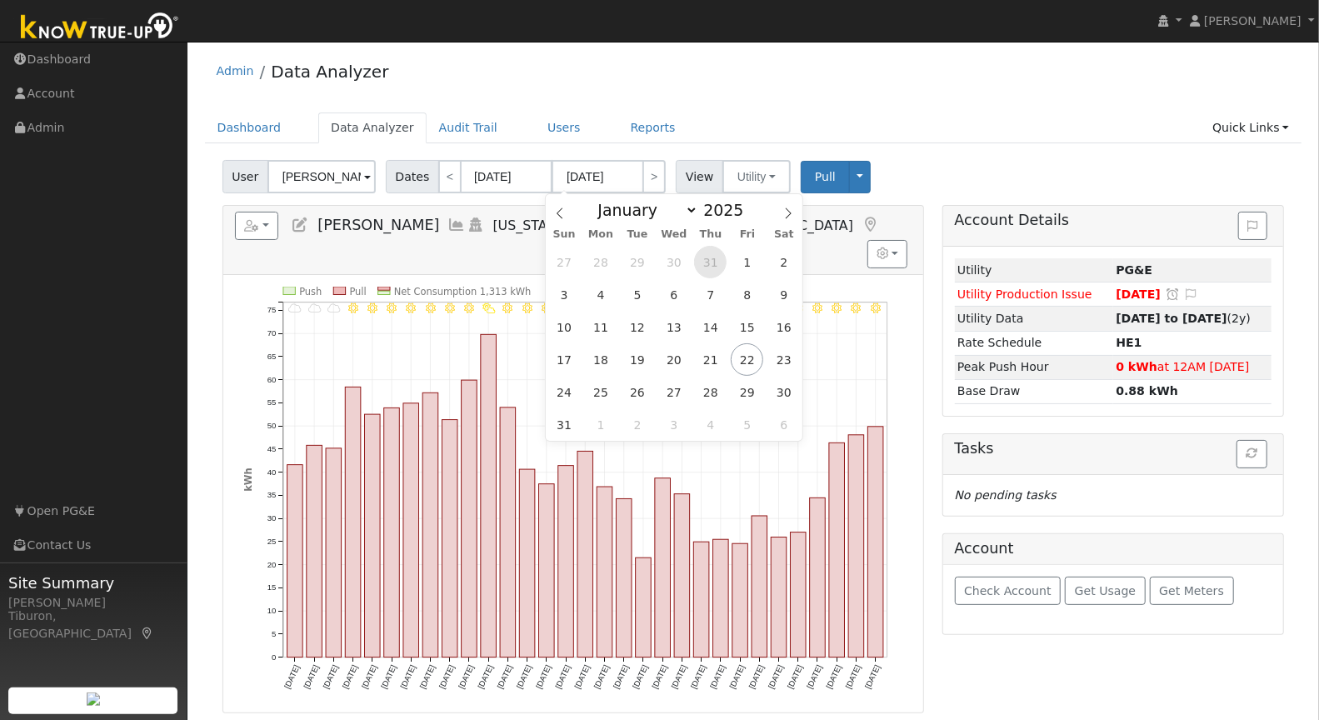
click at [707, 259] on span "31" at bounding box center [710, 262] width 32 height 32
type input "07/31/2025"
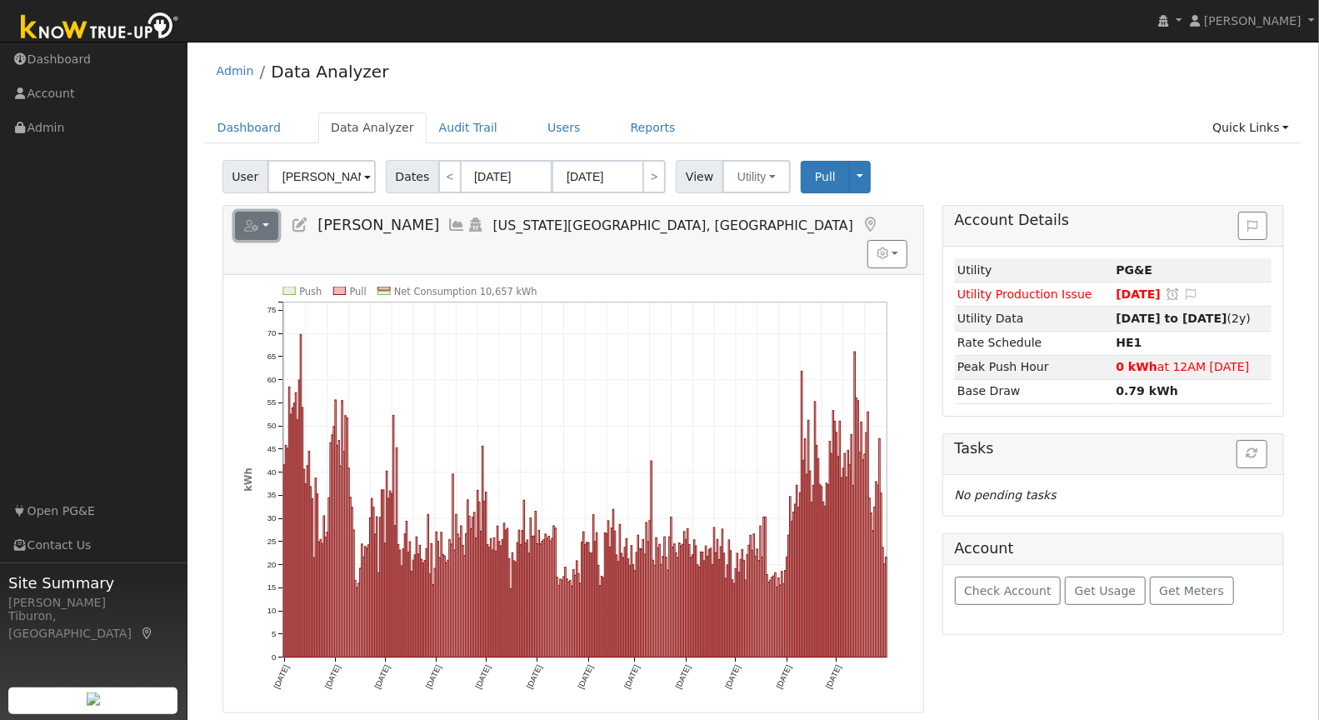
click at [248, 224] on icon "button" at bounding box center [251, 226] width 15 height 12
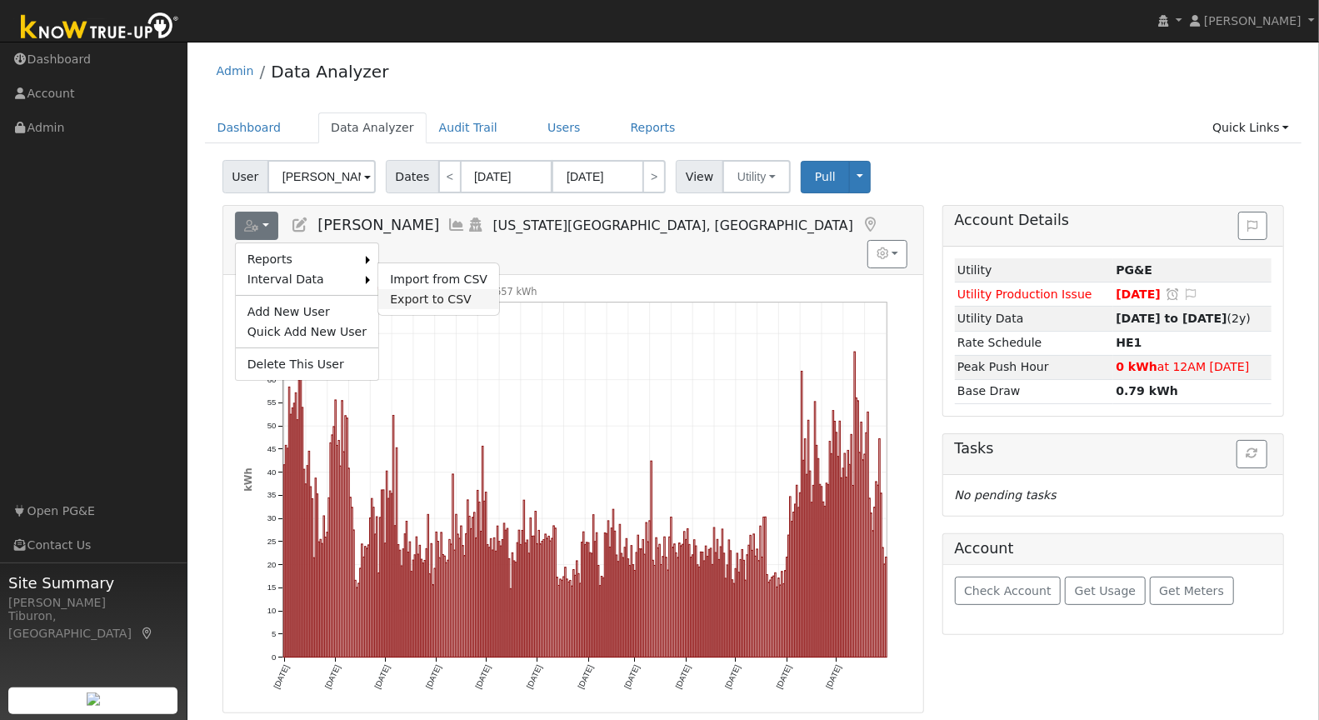
click at [403, 290] on link "Export to CSV" at bounding box center [438, 299] width 121 height 20
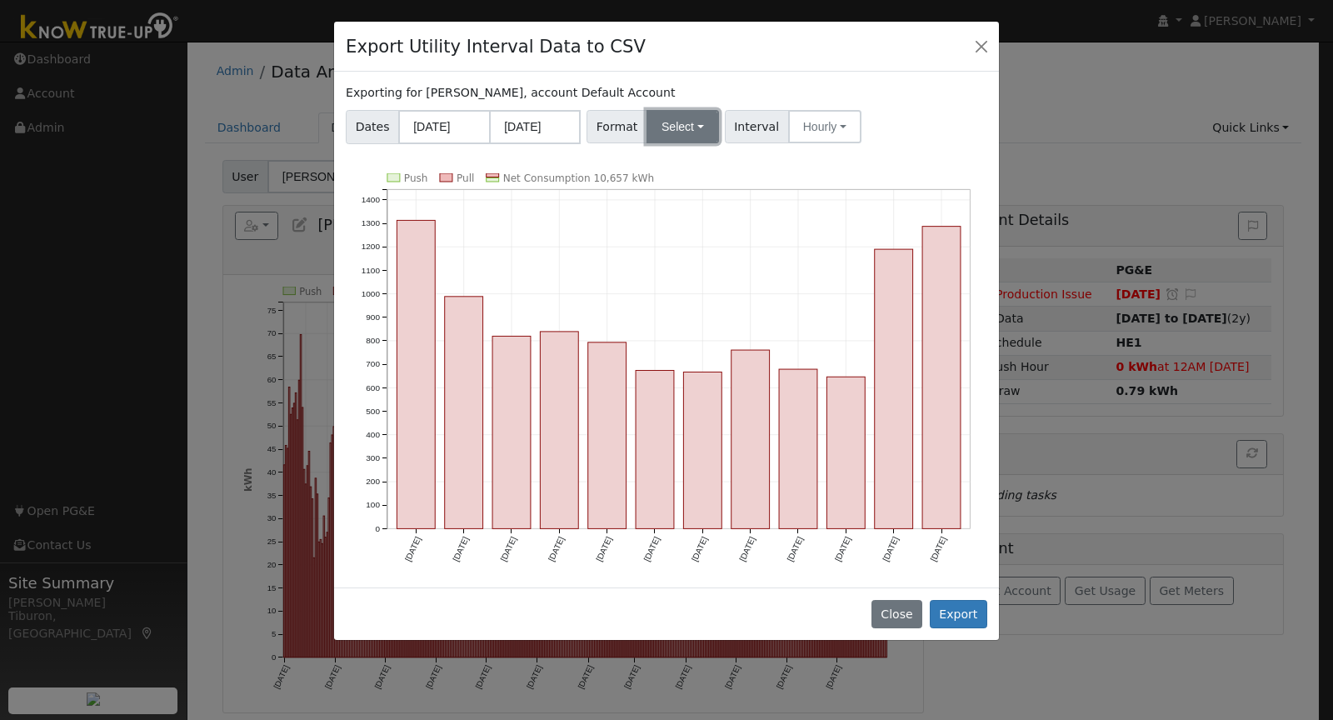
click at [688, 134] on button "Select" at bounding box center [683, 126] width 72 height 33
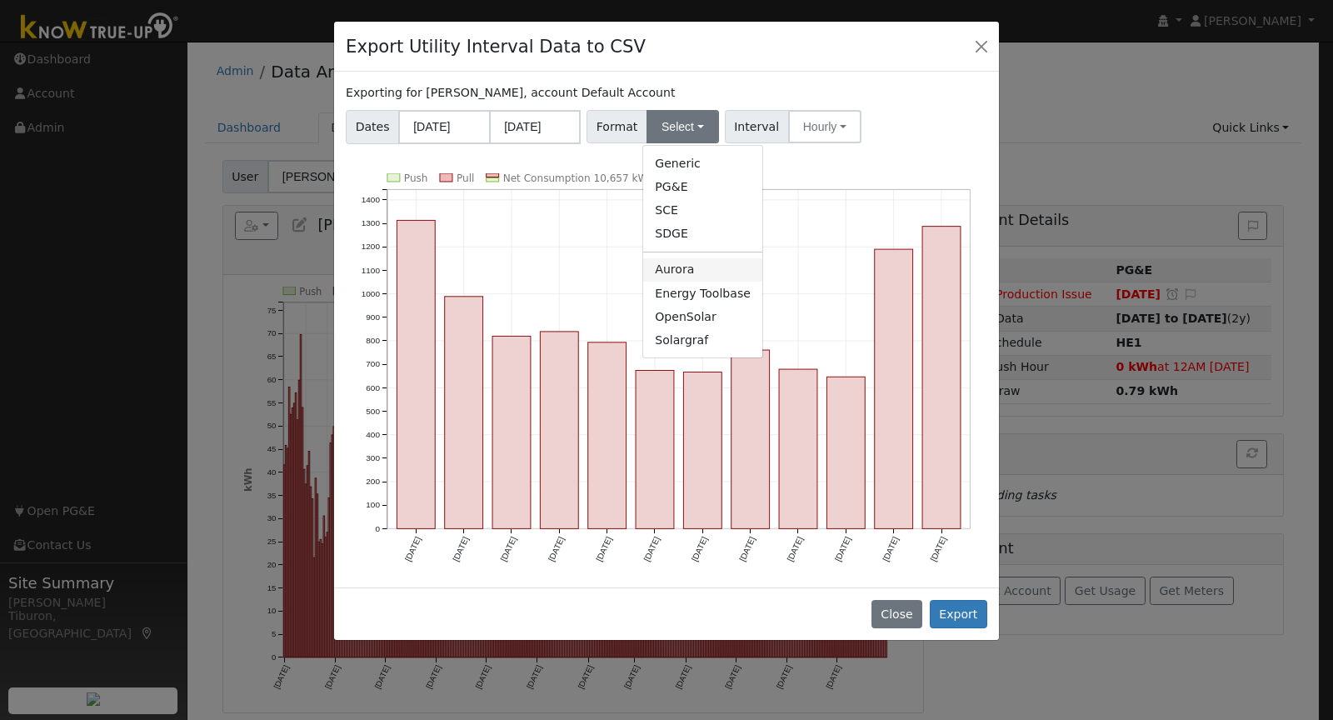
click at [677, 274] on link "Aurora" at bounding box center [702, 269] width 119 height 23
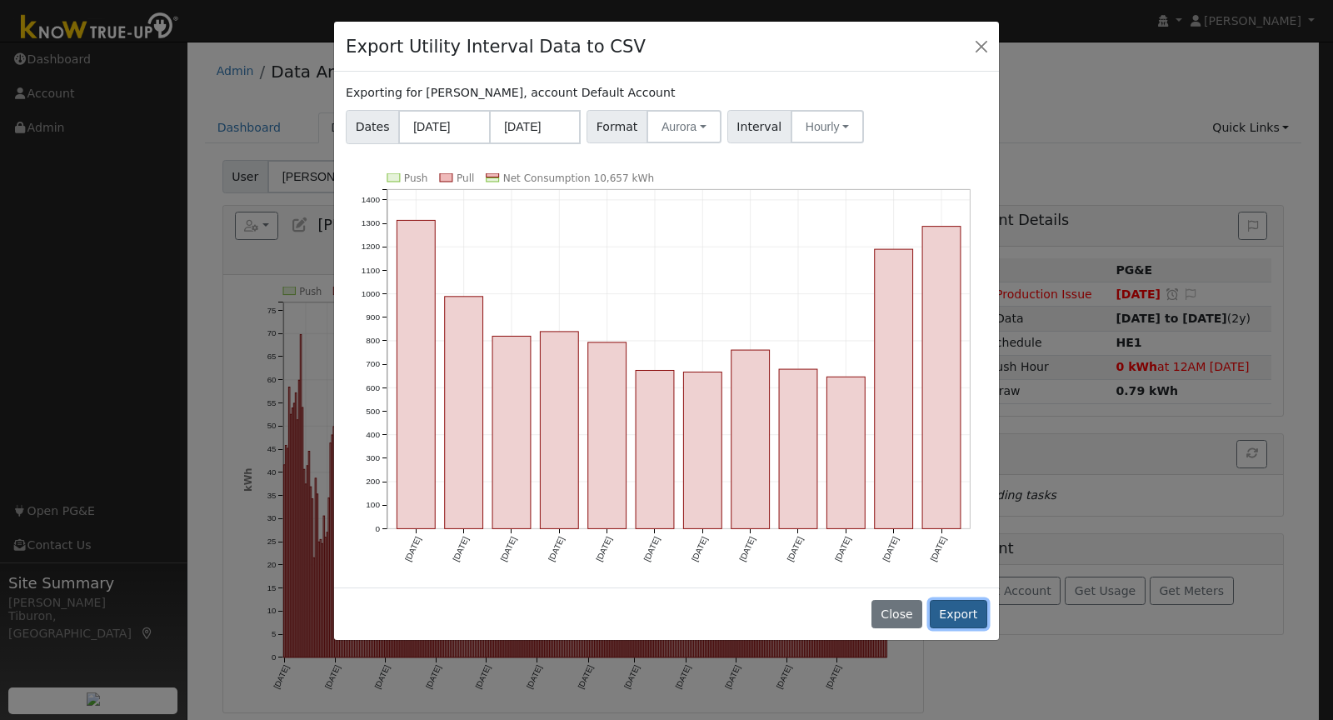
click at [969, 617] on button "Export" at bounding box center [958, 614] width 57 height 28
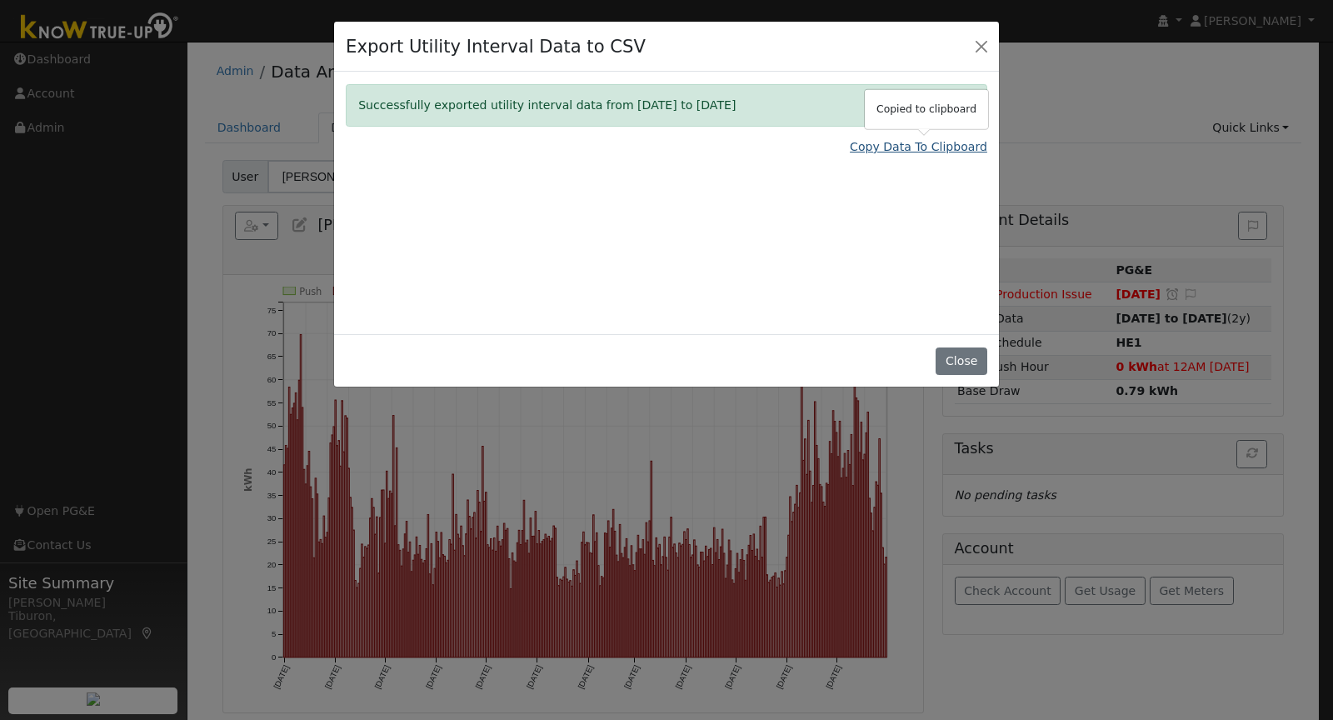
click at [923, 147] on link "Copy Data To Clipboard" at bounding box center [918, 146] width 137 height 17
click at [967, 357] on button "Close" at bounding box center [961, 361] width 51 height 28
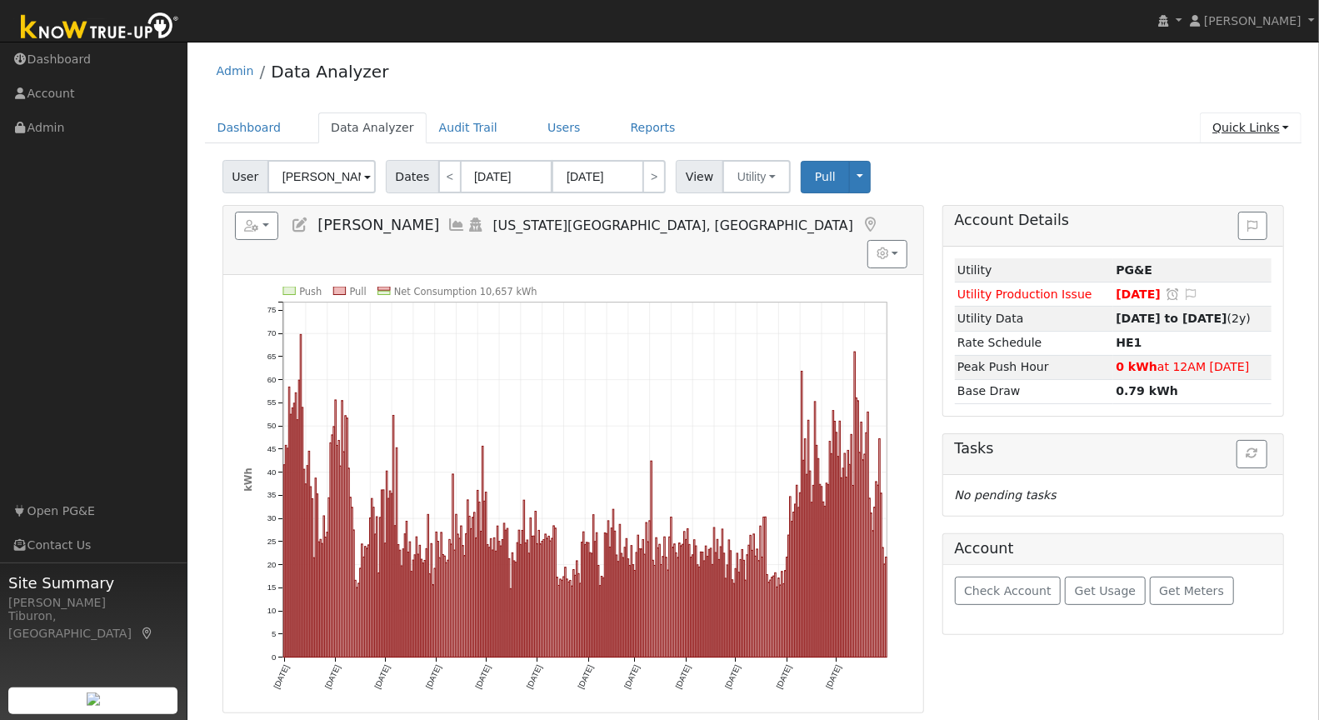
click at [1254, 123] on link "Quick Links" at bounding box center [1251, 127] width 102 height 31
click at [1233, 220] on link "Run a Scenario Report" at bounding box center [1216, 222] width 169 height 23
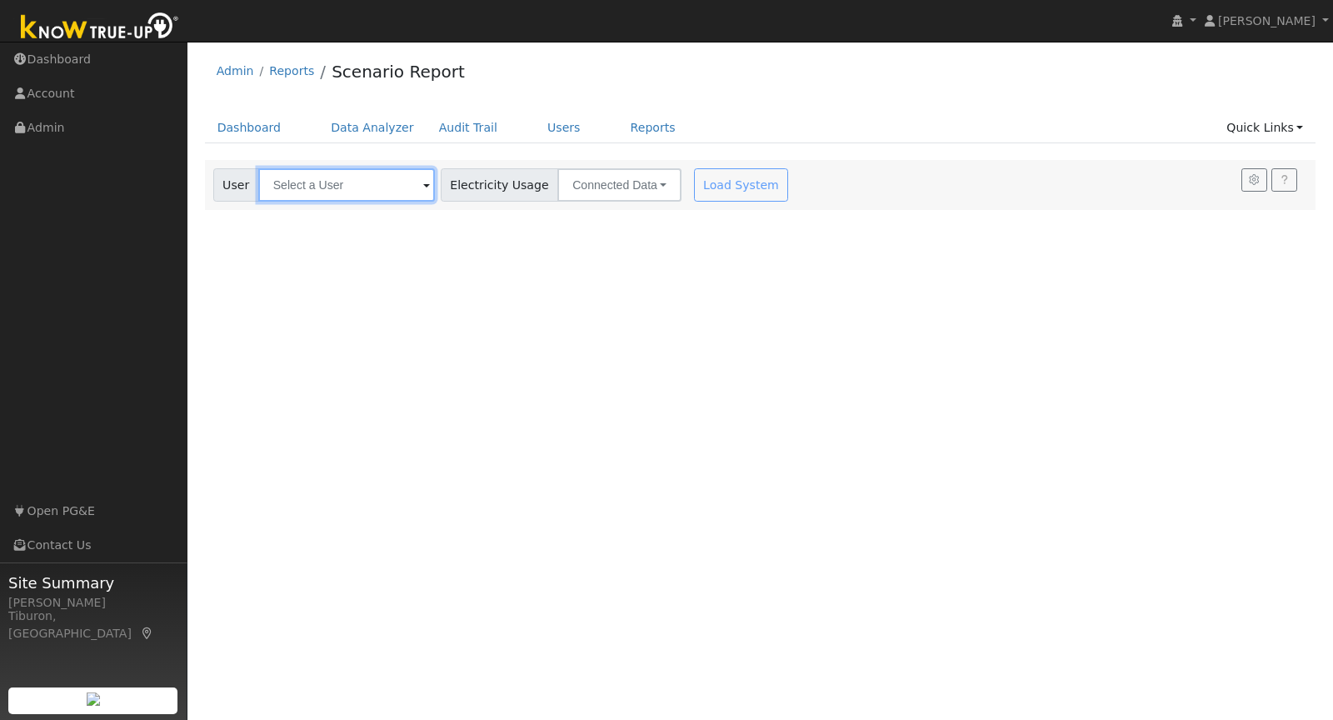
click at [345, 191] on input "text" at bounding box center [346, 184] width 177 height 33
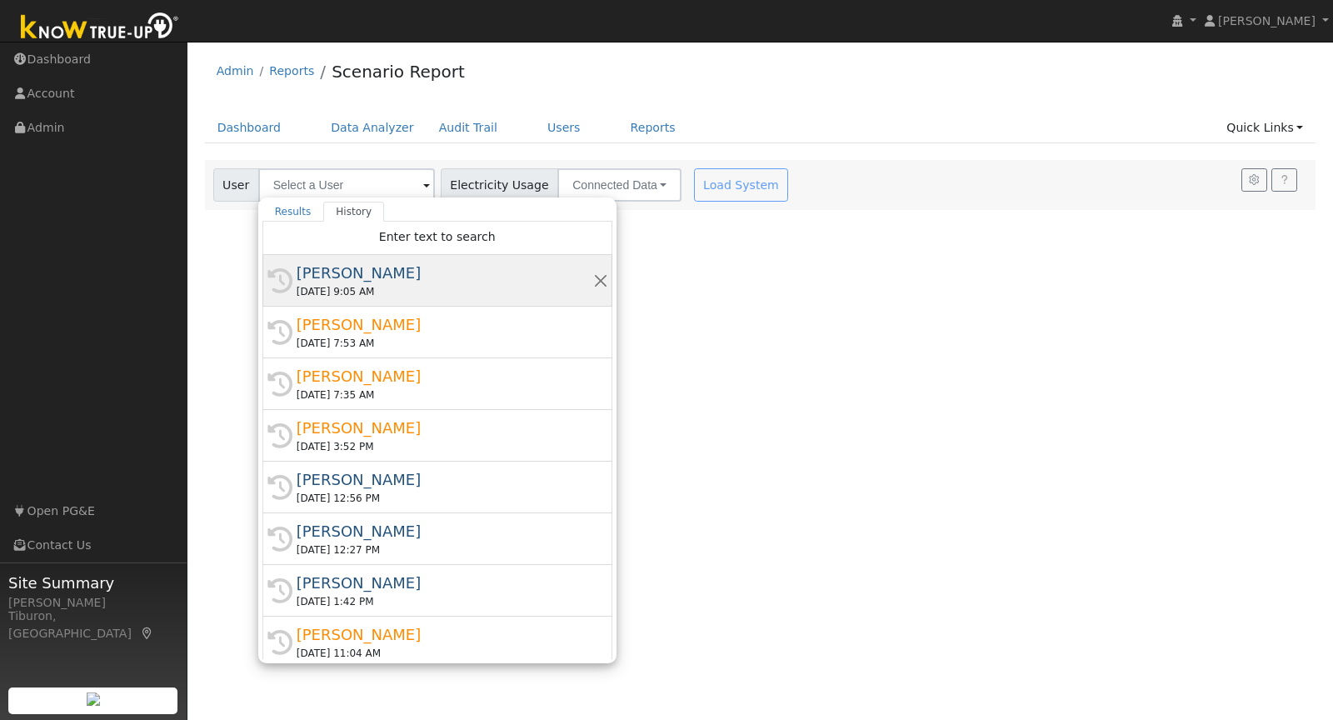
click at [352, 275] on div "[PERSON_NAME]" at bounding box center [445, 273] width 297 height 22
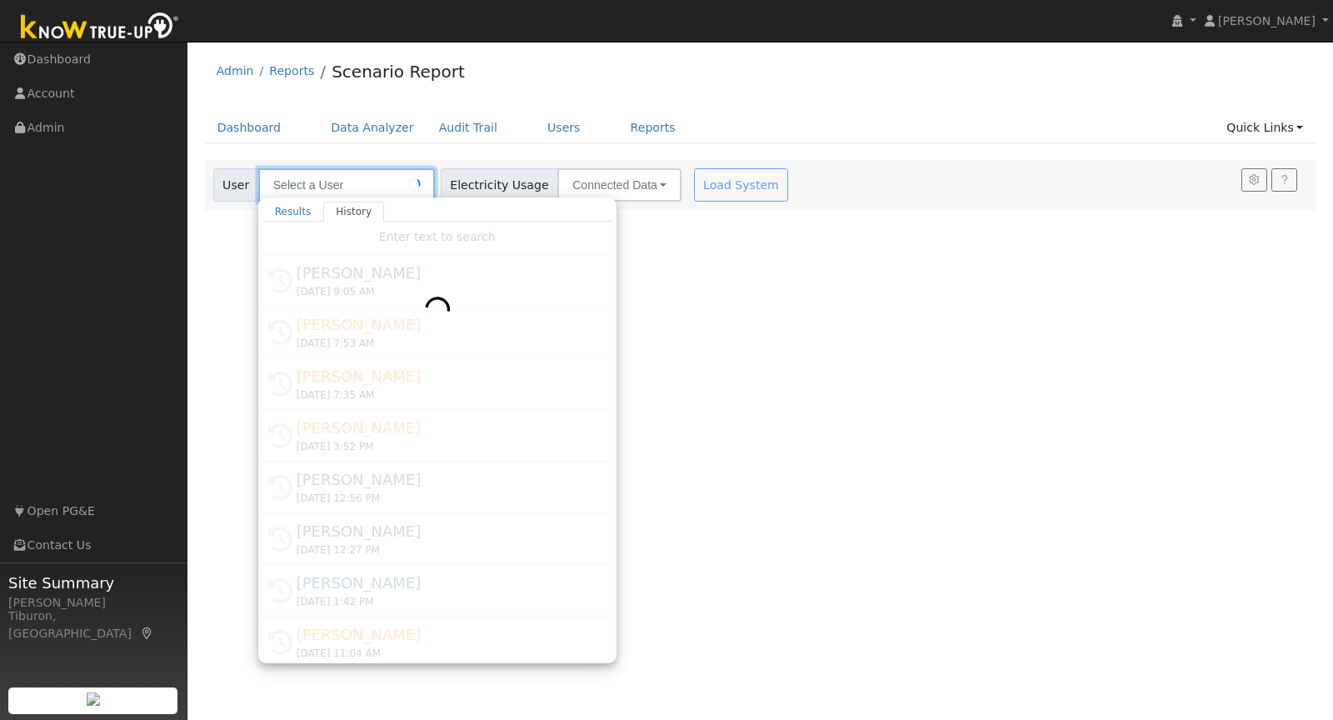
type input "[PERSON_NAME]"
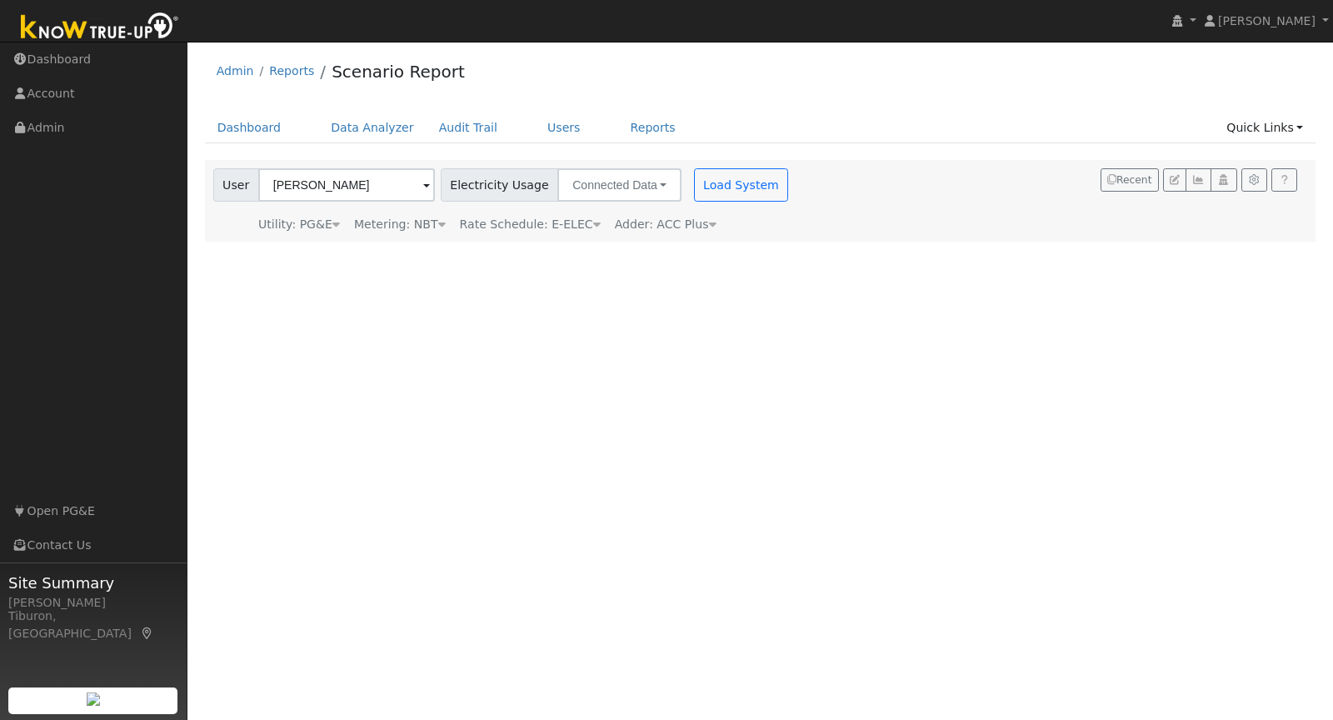
click at [725, 202] on div "User James Myers Account Default Account Default Account 12101 Jones Bar Road, …" at bounding box center [503, 200] width 586 height 65
click at [703, 166] on div "User James Myers Account Default Account Default Account 12101 Jones Bar Road, …" at bounding box center [503, 181] width 586 height 39
click at [705, 187] on button "Load System" at bounding box center [741, 184] width 95 height 33
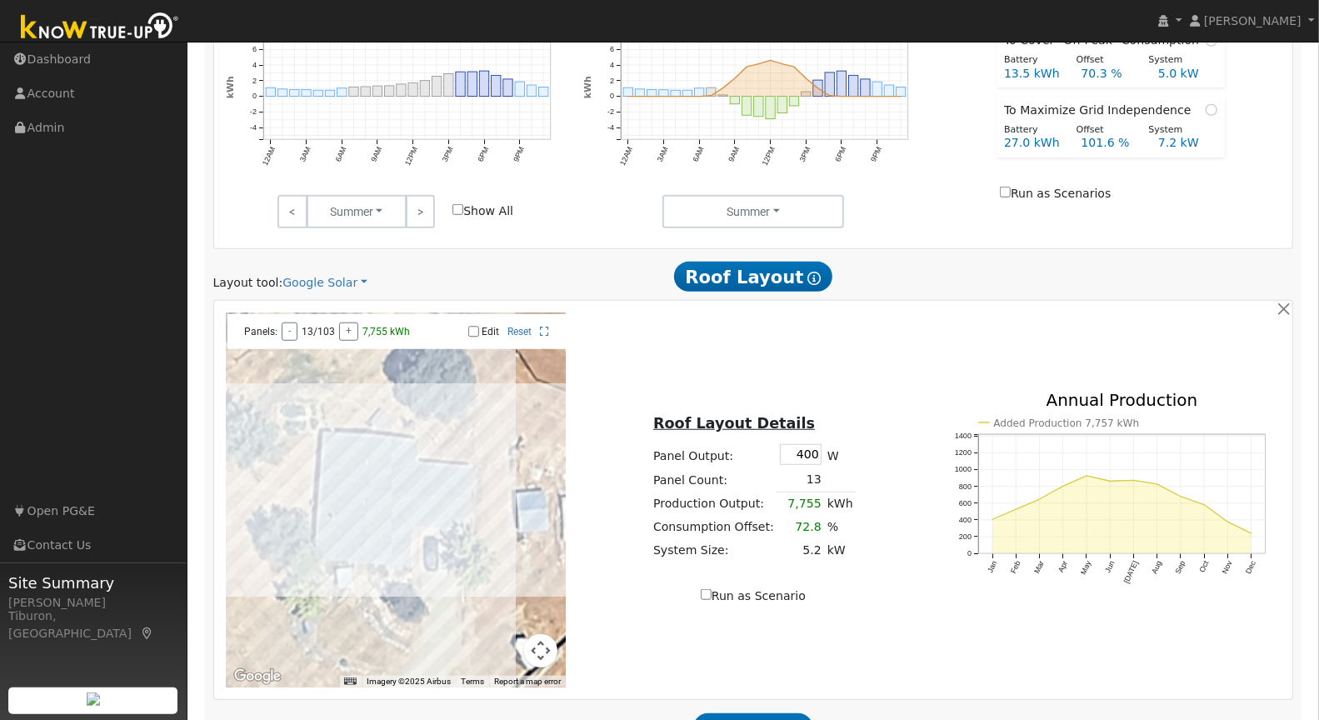
scroll to position [884, 0]
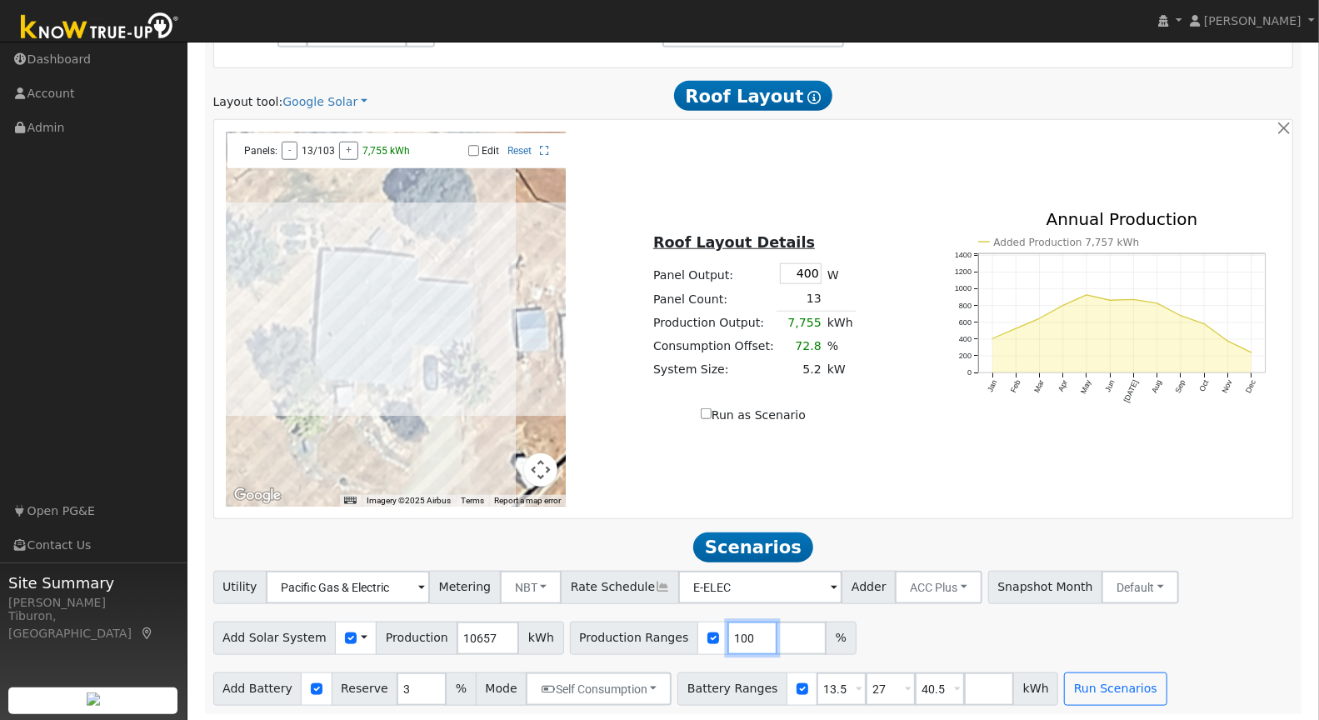
drag, startPoint x: 728, startPoint y: 633, endPoint x: 688, endPoint y: 633, distance: 40.0
click at [688, 633] on div "Production Ranges 100 %" at bounding box center [713, 638] width 287 height 33
type input "152.4"
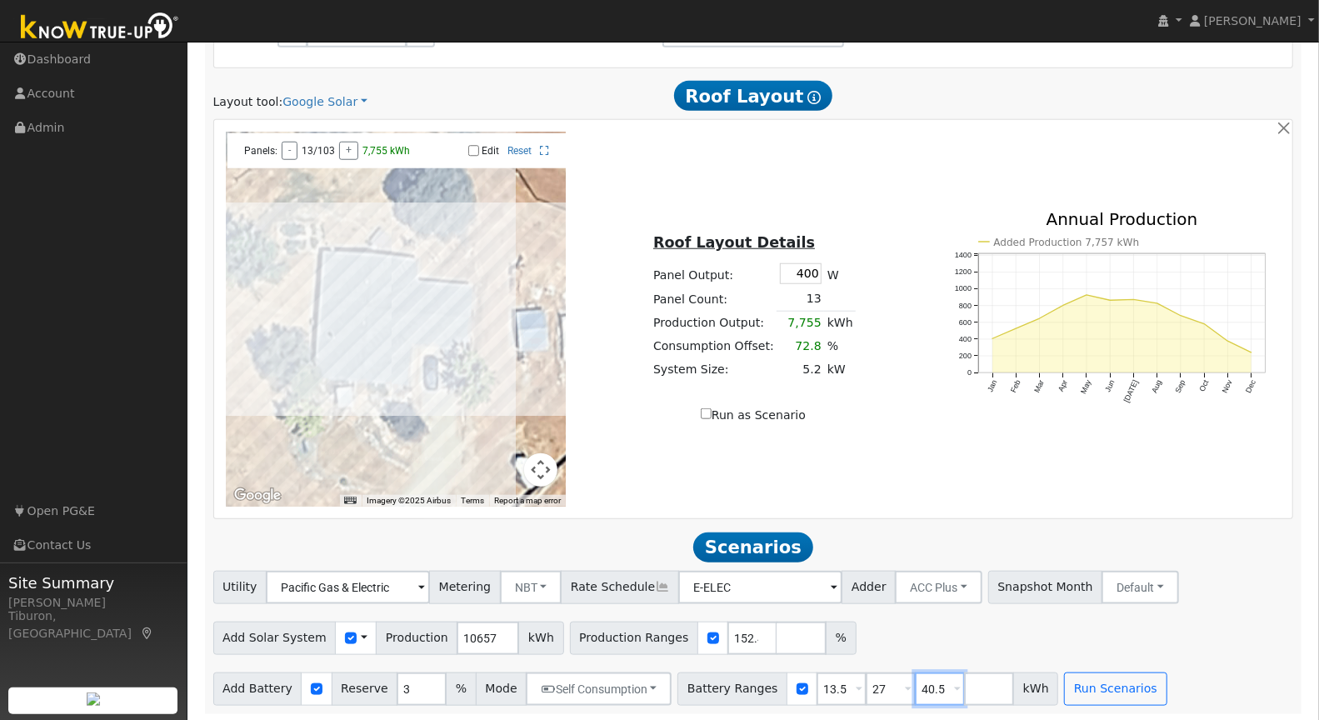
drag, startPoint x: 923, startPoint y: 689, endPoint x: 875, endPoint y: 688, distance: 48.3
click at [875, 688] on div "Battery Ranges 13.5 Overrides Reserve % Mode None None Self Consumption Peak Sa…" at bounding box center [867, 688] width 381 height 33
drag, startPoint x: 865, startPoint y: 687, endPoint x: 823, endPoint y: 687, distance: 41.7
click at [823, 687] on div "Battery Ranges 13.5 Overrides Reserve % Mode None None Self Consumption Peak Sa…" at bounding box center [843, 688] width 332 height 33
drag, startPoint x: 827, startPoint y: 683, endPoint x: 763, endPoint y: 693, distance: 64.9
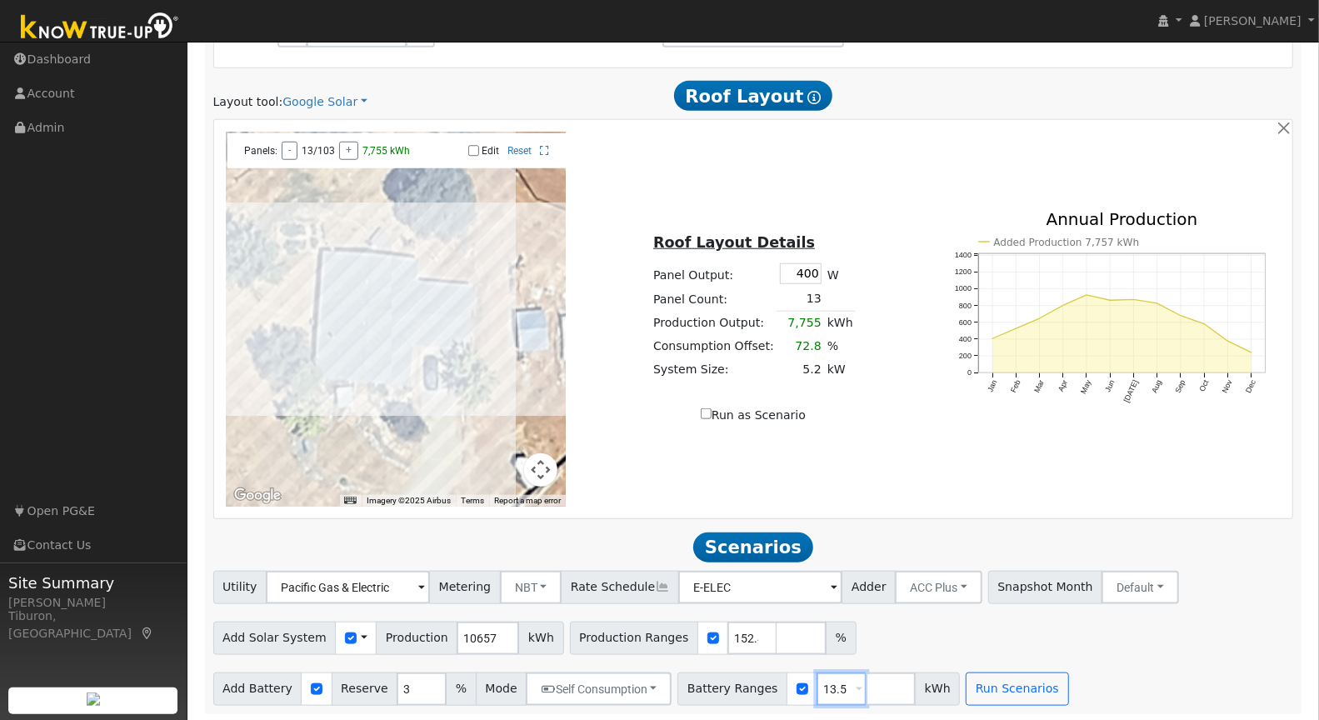
click at [763, 693] on div "Battery Ranges 13.5 Overrides Reserve % Mode None None Self Consumption Peak Sa…" at bounding box center [818, 688] width 282 height 33
type input "24"
click at [982, 697] on button "Run Scenarios" at bounding box center [1017, 688] width 102 height 33
click at [982, 697] on button "Run Scenarios" at bounding box center [1017, 689] width 102 height 33
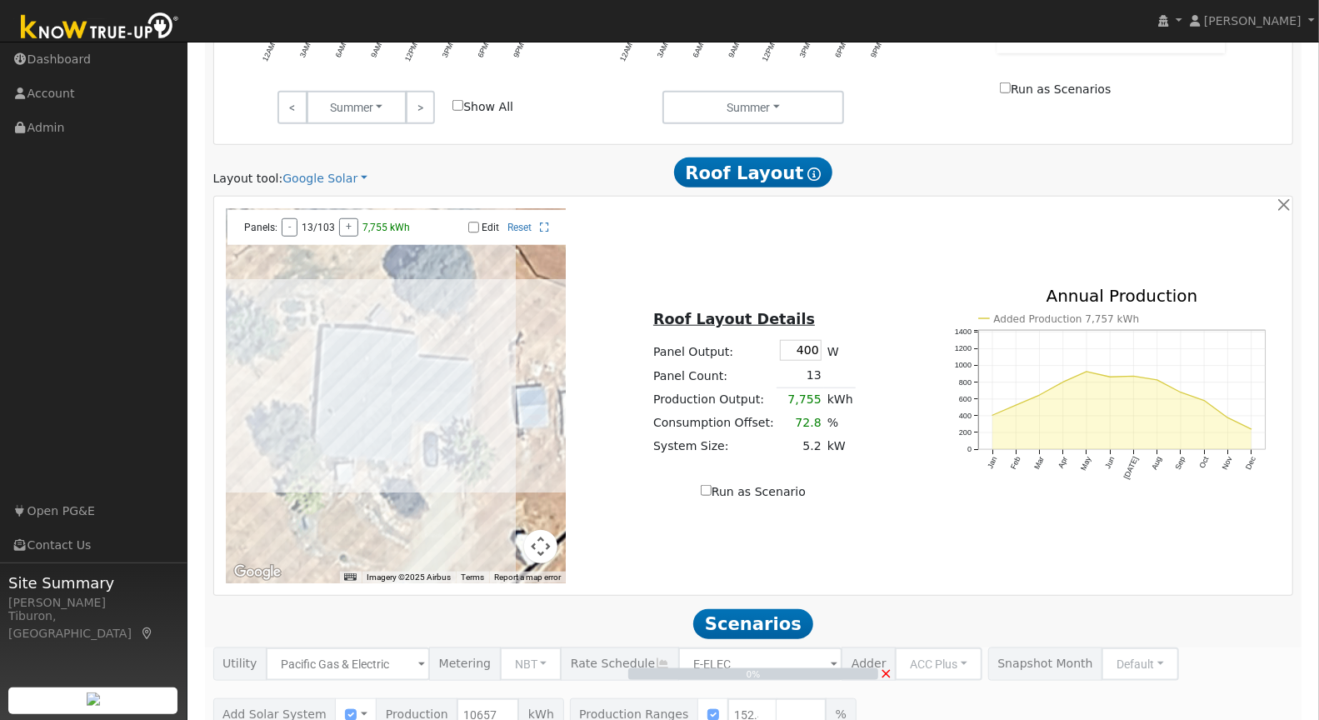
scroll to position [884, 0]
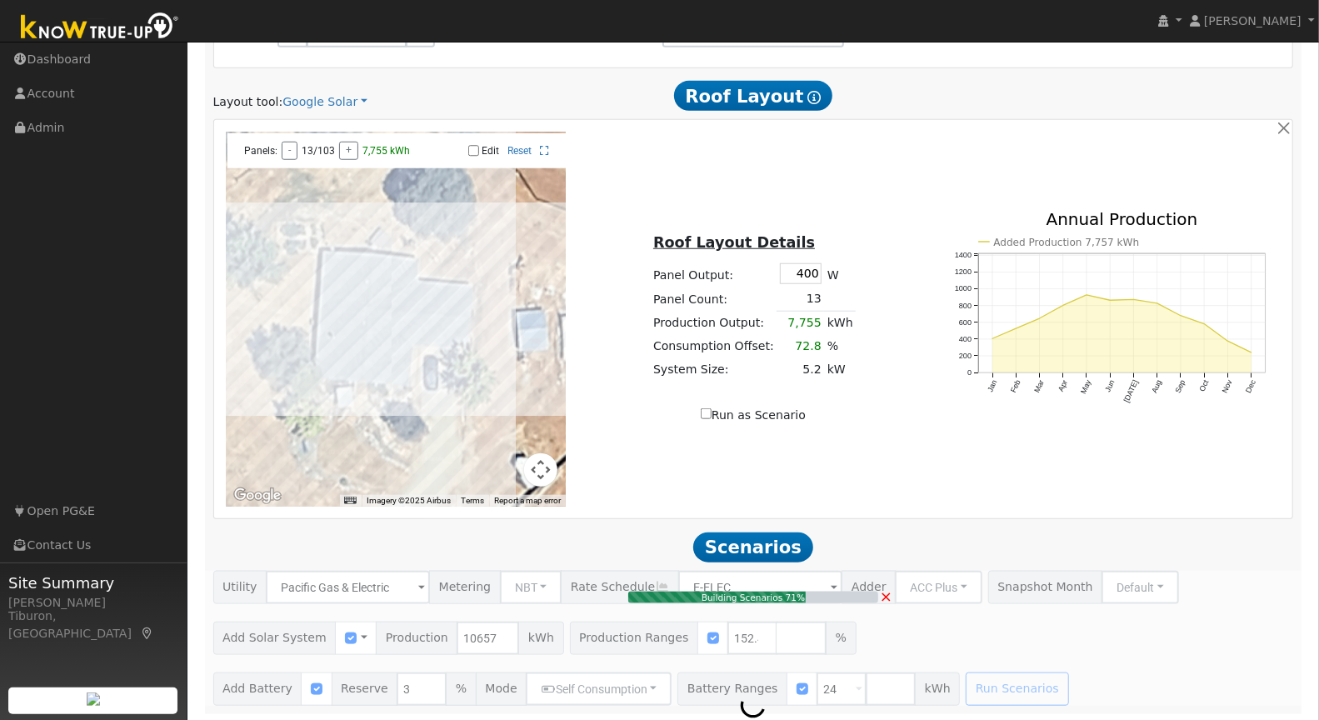
type input "10.8"
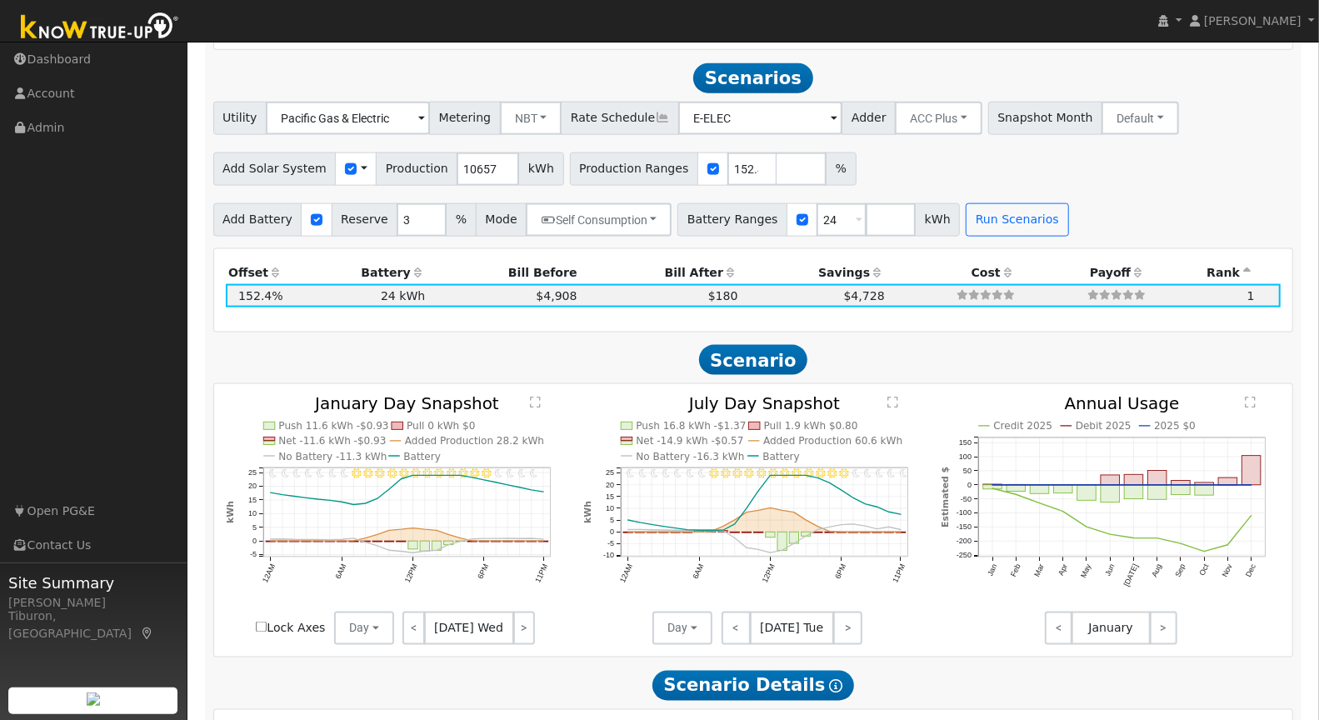
scroll to position [1362, 0]
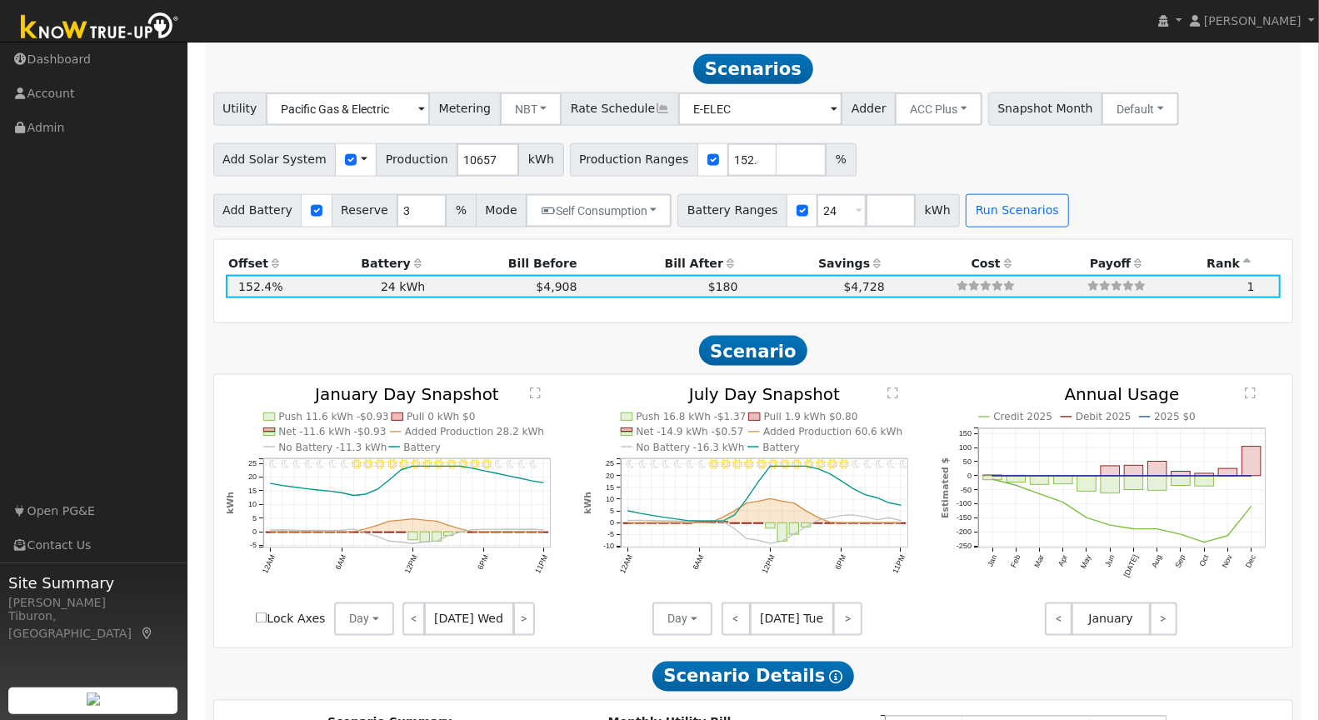
click at [533, 392] on text "" at bounding box center [535, 393] width 11 height 12
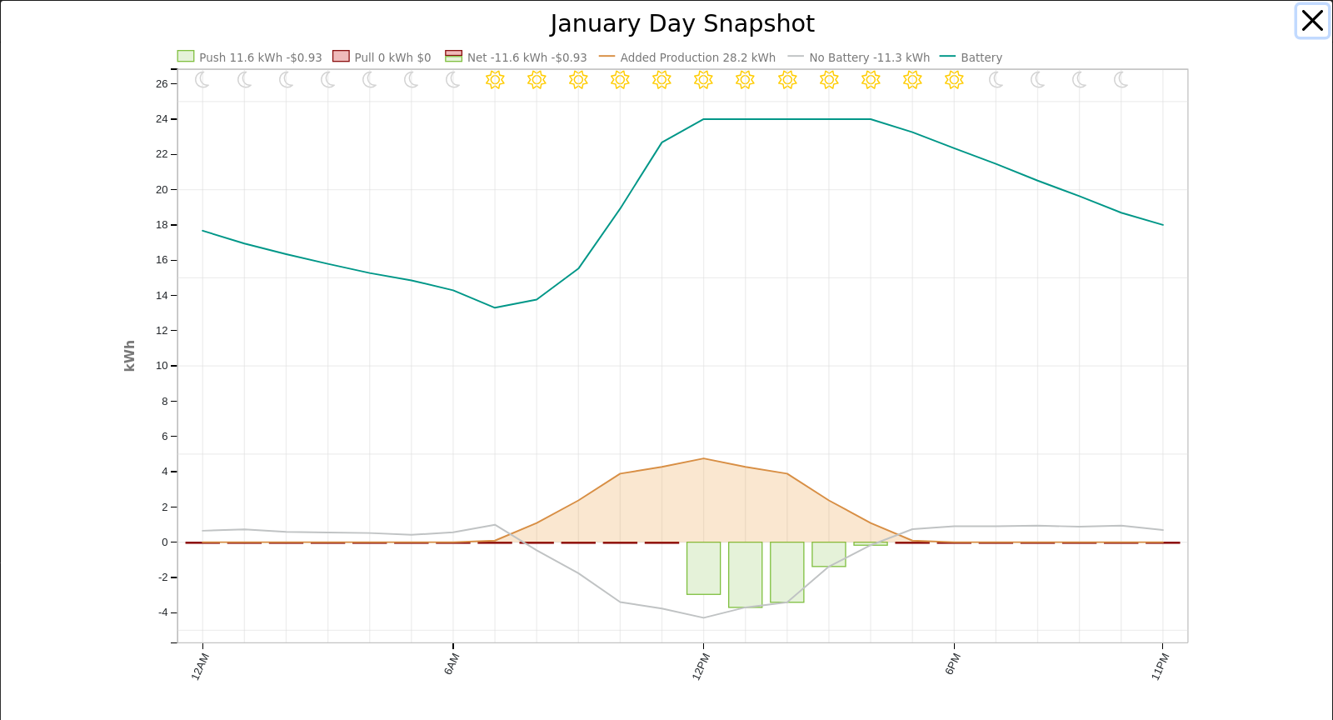
click at [1300, 19] on button "button" at bounding box center [1313, 21] width 32 height 32
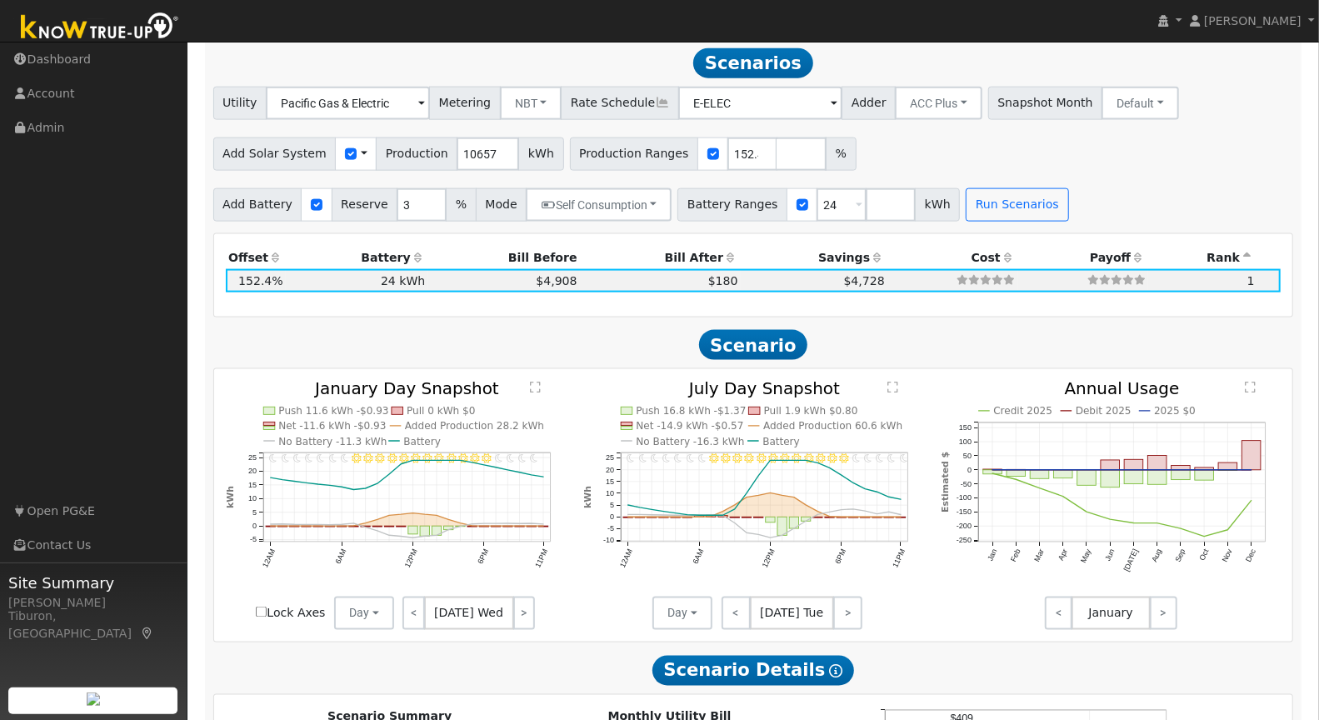
click at [894, 382] on text "" at bounding box center [892, 388] width 11 height 12
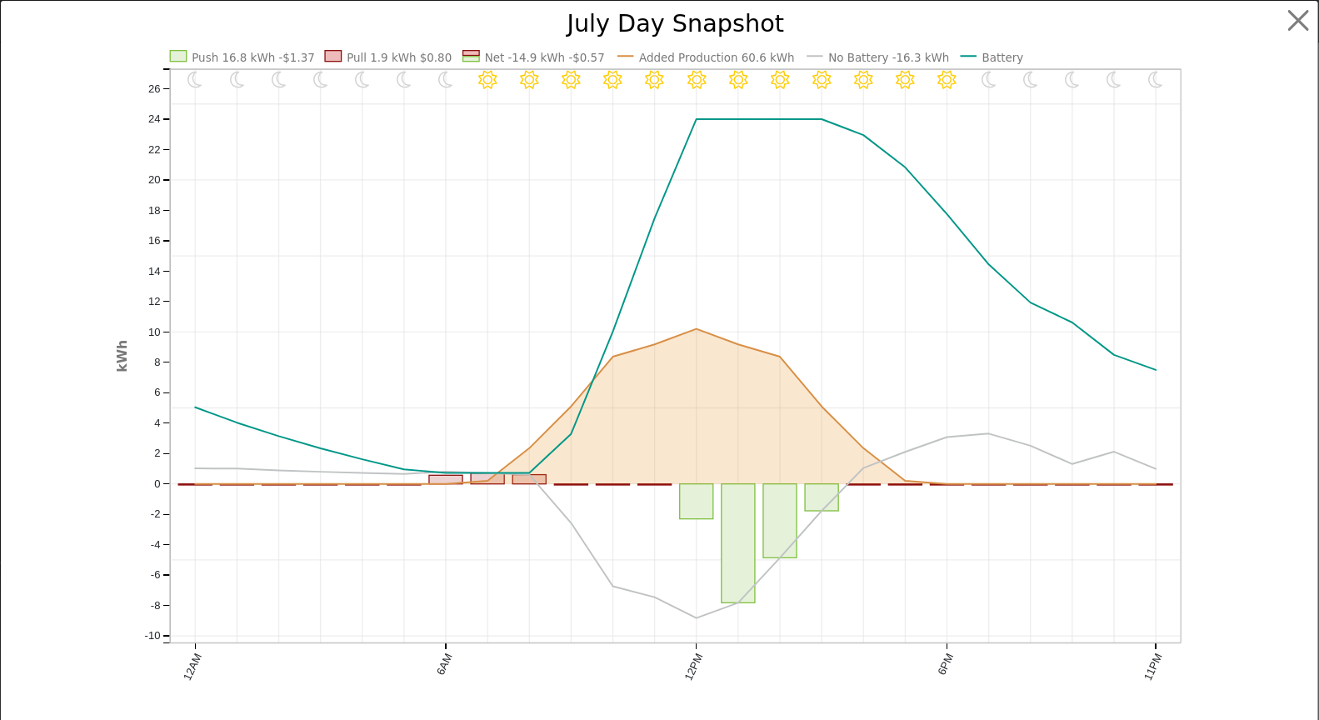
scroll to position [1373, 0]
click at [1302, 22] on button "button" at bounding box center [1313, 21] width 32 height 32
